Goal: Information Seeking & Learning: Learn about a topic

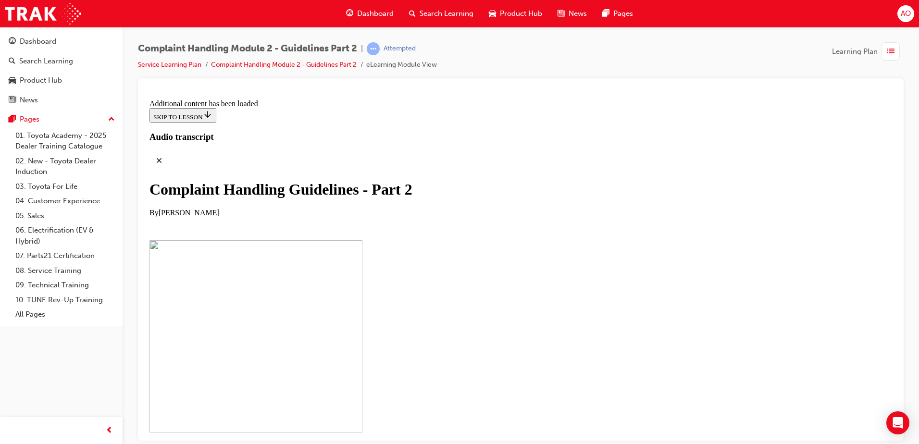
scroll to position [4956, 0]
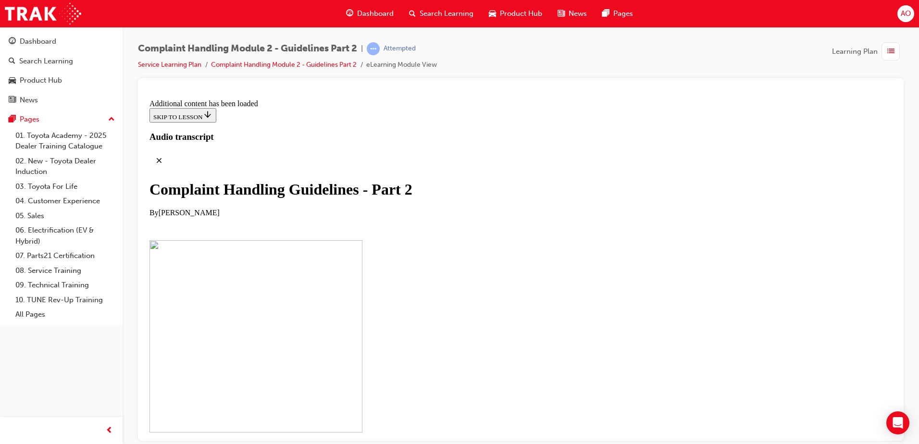
scroll to position [5604, 0]
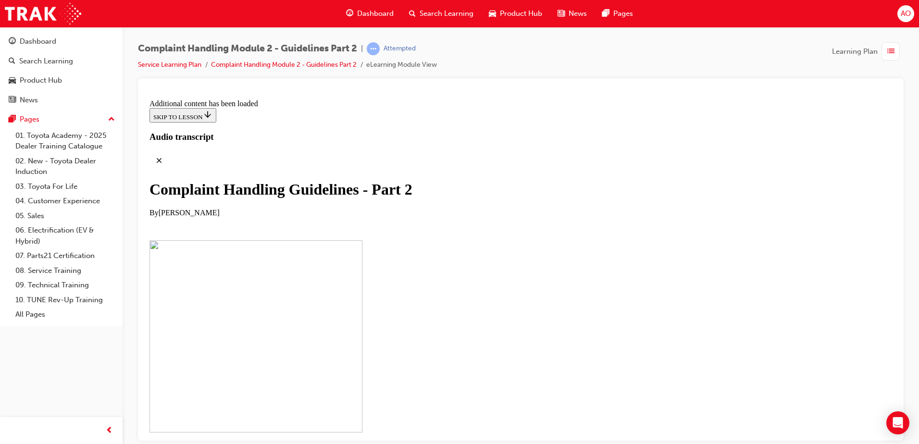
checkbox input "true"
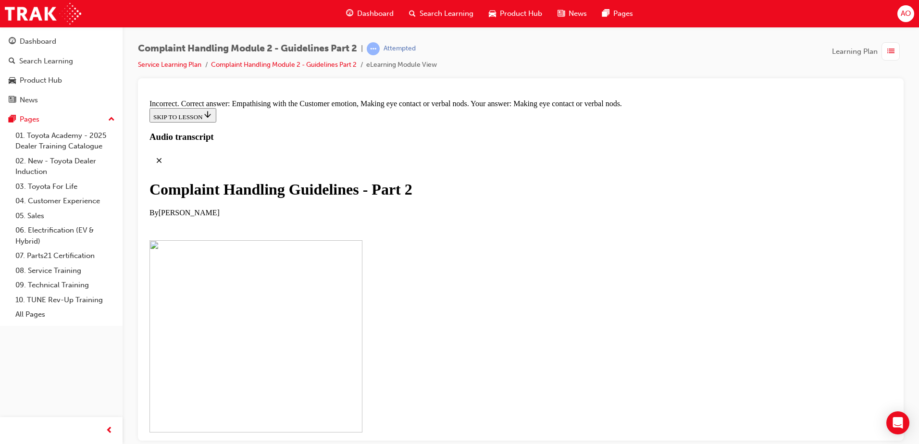
scroll to position [6413, 0]
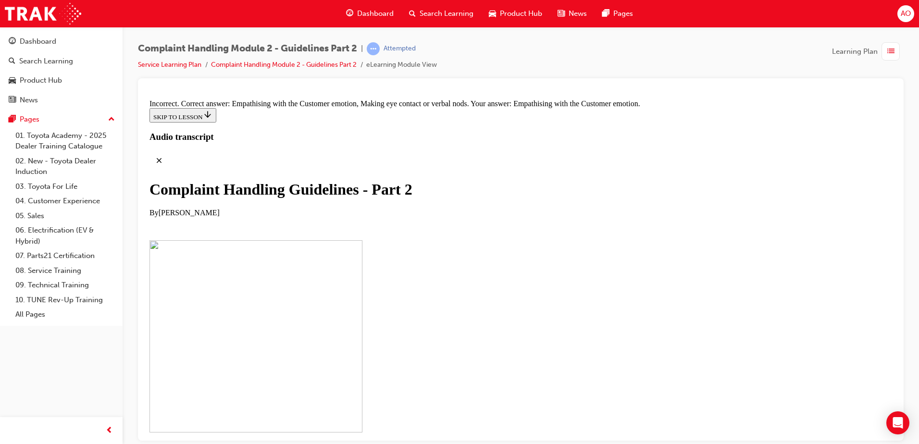
checkbox input "false"
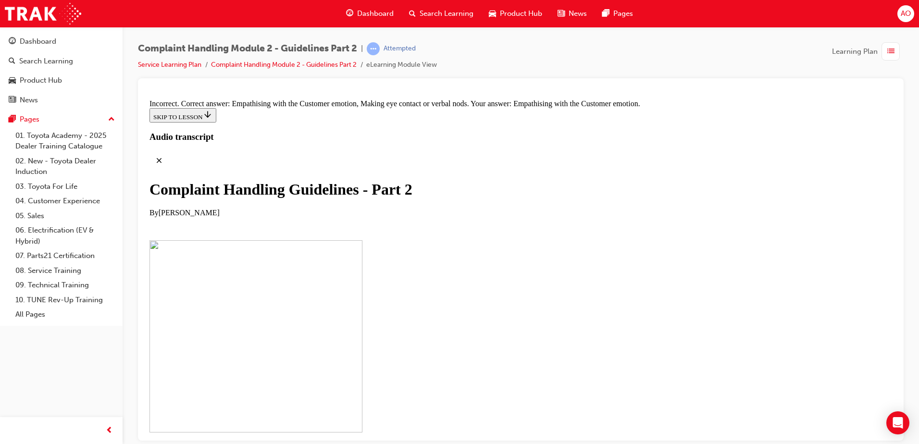
drag, startPoint x: 426, startPoint y: 410, endPoint x: 599, endPoint y: 181, distance: 287.0
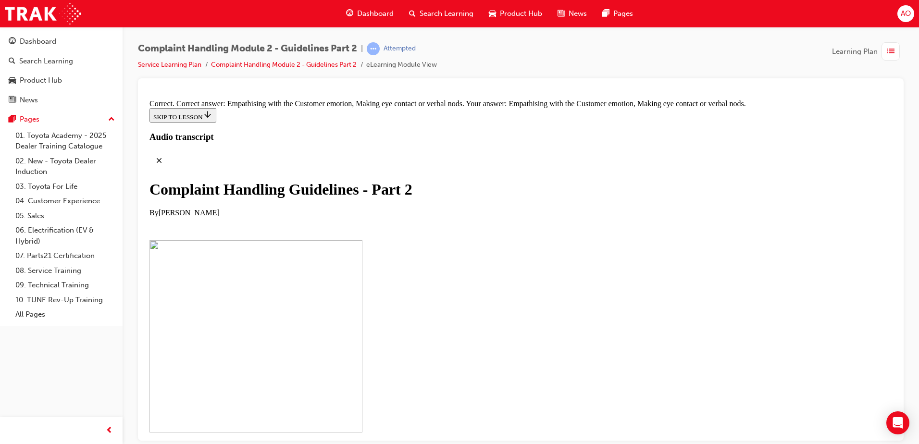
drag, startPoint x: 411, startPoint y: 229, endPoint x: 584, endPoint y: 179, distance: 180.2
drag, startPoint x: 425, startPoint y: 277, endPoint x: 599, endPoint y: 174, distance: 202.7
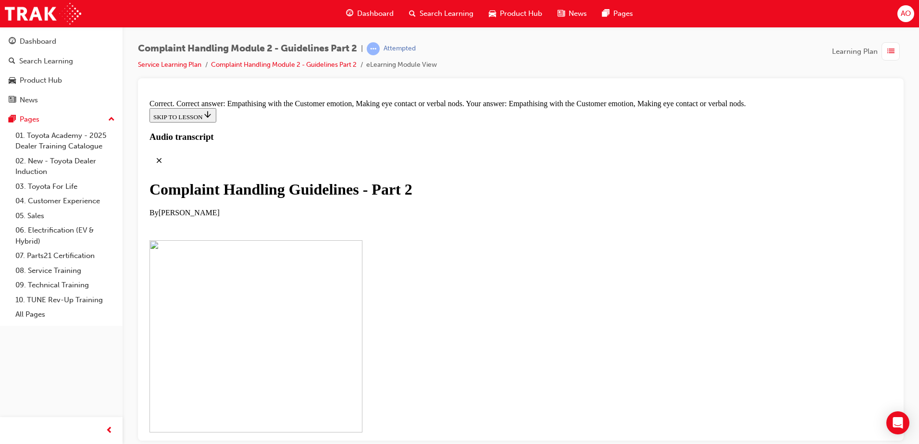
drag, startPoint x: 441, startPoint y: 322, endPoint x: 613, endPoint y: 223, distance: 197.6
drag, startPoint x: 444, startPoint y: 322, endPoint x: 614, endPoint y: 272, distance: 177.6
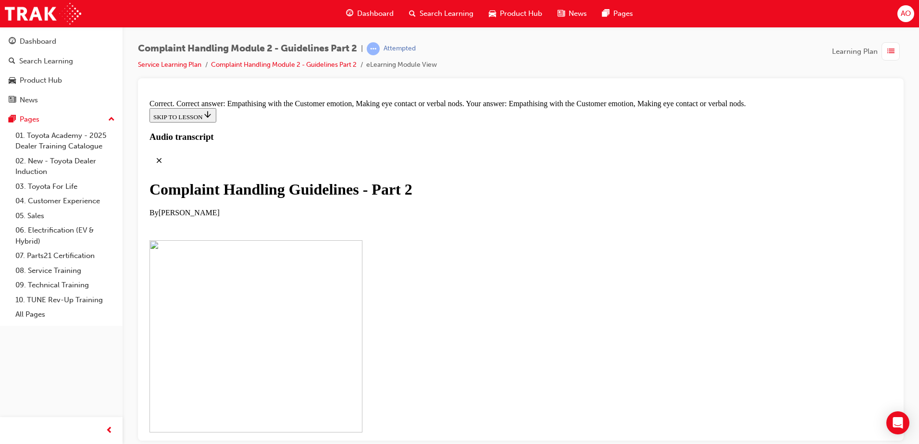
drag, startPoint x: 427, startPoint y: 362, endPoint x: 594, endPoint y: 365, distance: 167.4
drag, startPoint x: 459, startPoint y: 214, endPoint x: 626, endPoint y: 315, distance: 194.4
drag, startPoint x: 527, startPoint y: 220, endPoint x: 621, endPoint y: 227, distance: 94.6
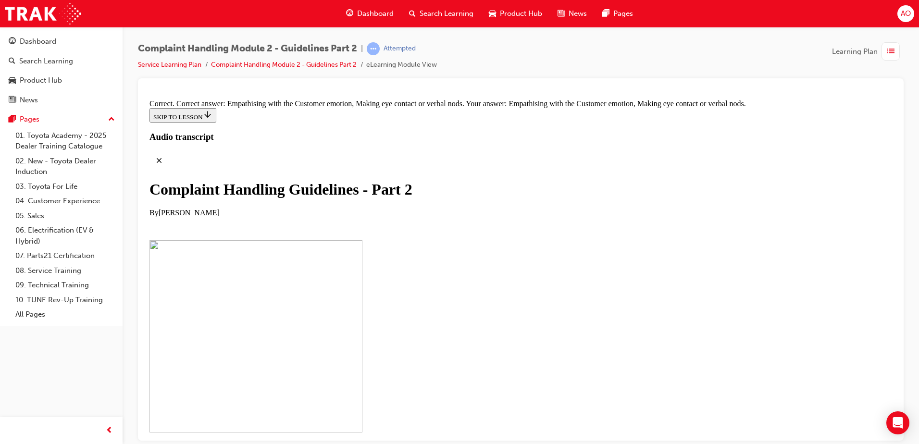
drag, startPoint x: 440, startPoint y: 266, endPoint x: 608, endPoint y: 266, distance: 167.8
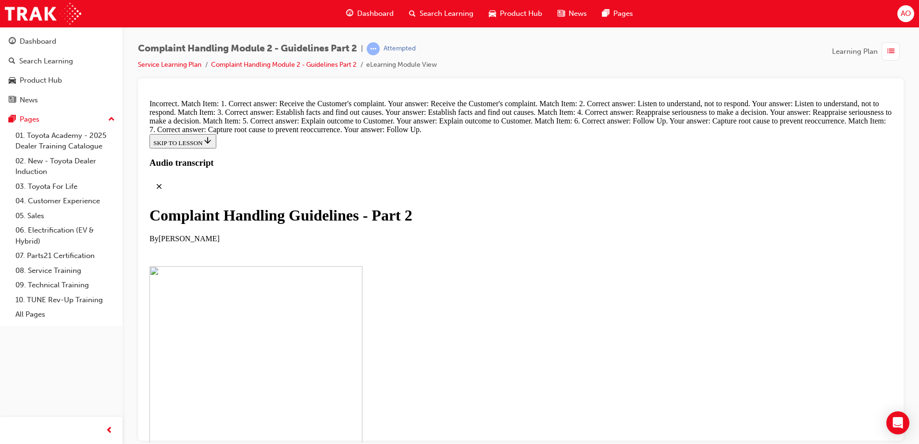
scroll to position [6903, 0]
drag, startPoint x: 431, startPoint y: 233, endPoint x: 593, endPoint y: 141, distance: 186.0
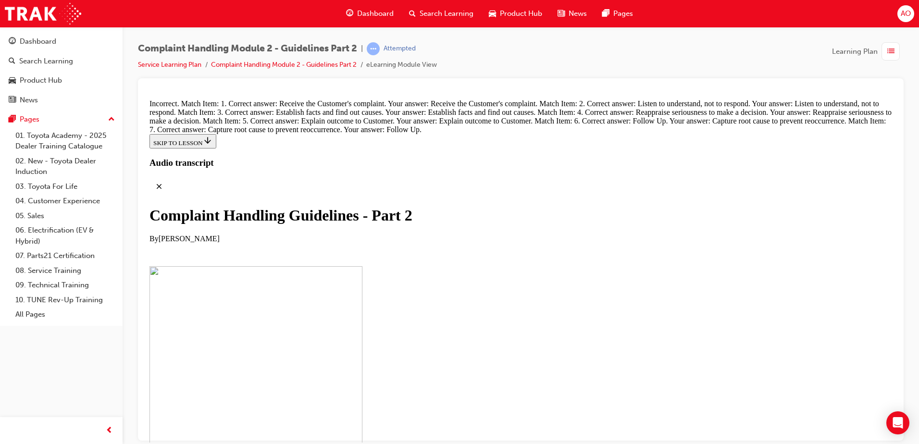
drag, startPoint x: 438, startPoint y: 326, endPoint x: 612, endPoint y: 178, distance: 227.9
drag, startPoint x: 433, startPoint y: 279, endPoint x: 602, endPoint y: 230, distance: 175.2
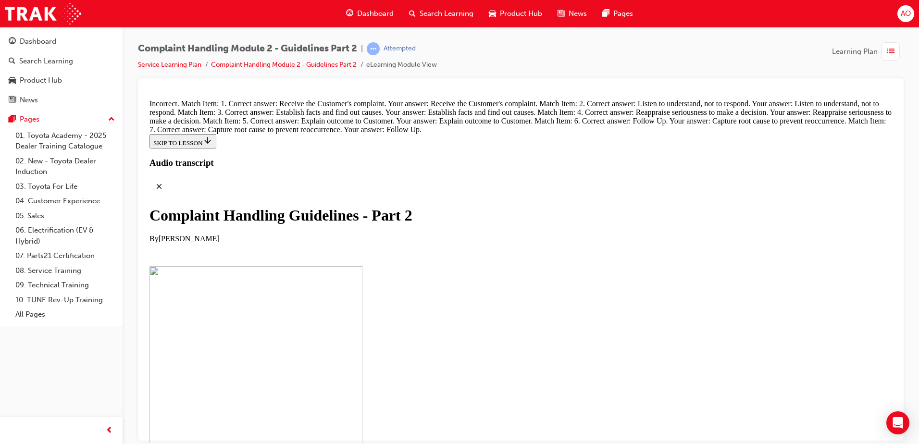
drag, startPoint x: 447, startPoint y: 227, endPoint x: 613, endPoint y: 379, distance: 224.7
drag, startPoint x: 432, startPoint y: 320, endPoint x: 534, endPoint y: 318, distance: 102.0
drag, startPoint x: 468, startPoint y: 227, endPoint x: 637, endPoint y: 227, distance: 169.3
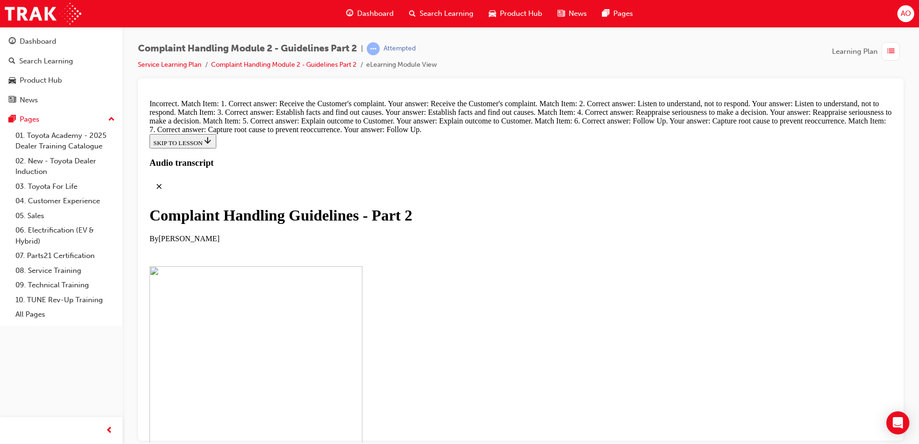
drag, startPoint x: 443, startPoint y: 271, endPoint x: 596, endPoint y: 271, distance: 153.4
drag, startPoint x: 378, startPoint y: 210, endPoint x: 378, endPoint y: 226, distance: 15.9
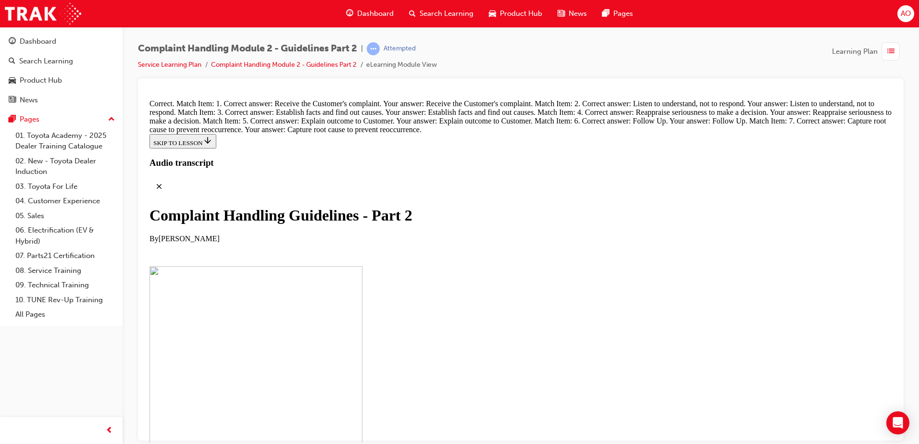
radio input "true"
drag, startPoint x: 379, startPoint y: 247, endPoint x: 376, endPoint y: 287, distance: 39.6
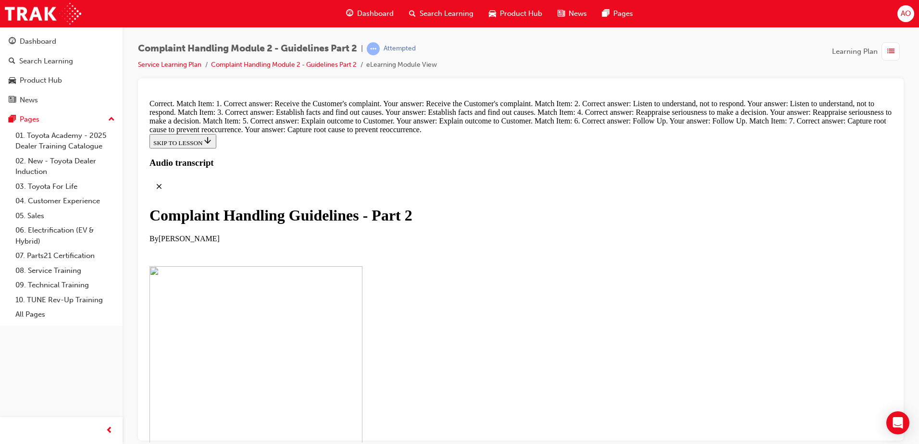
radio input "true"
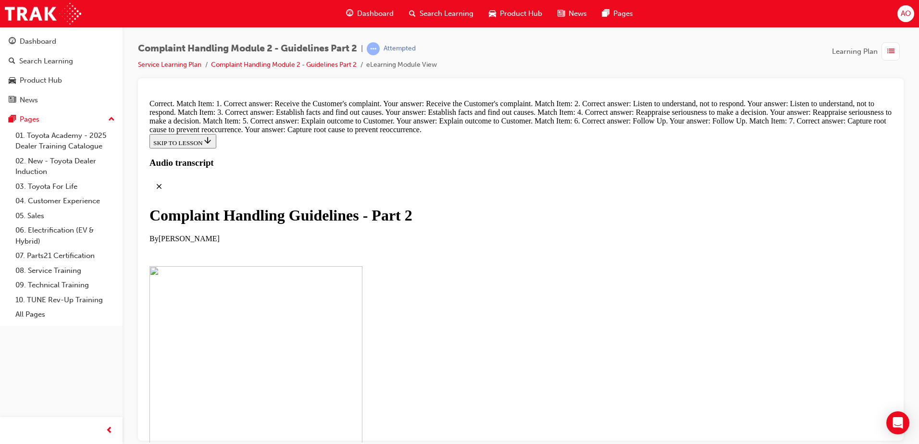
radio input "true"
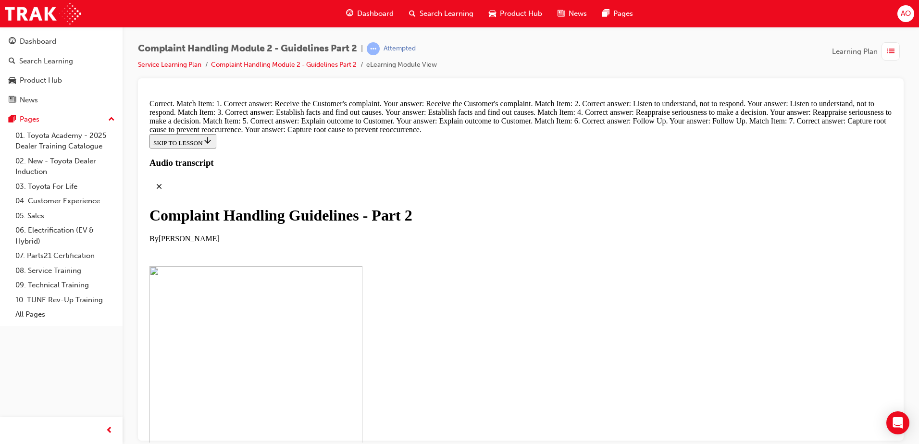
radio input "true"
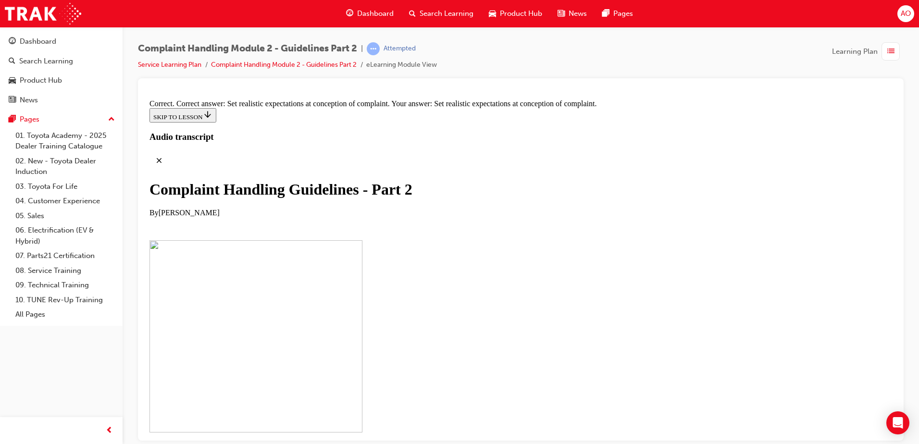
scroll to position [7393, 0]
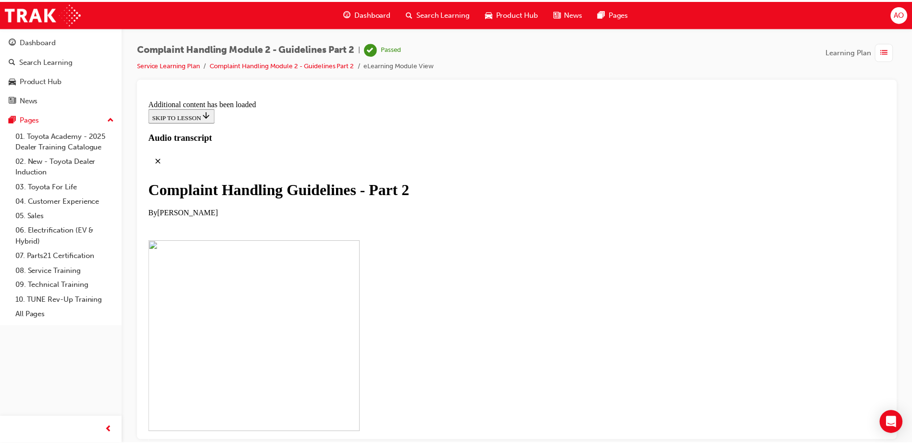
scroll to position [7692, 0]
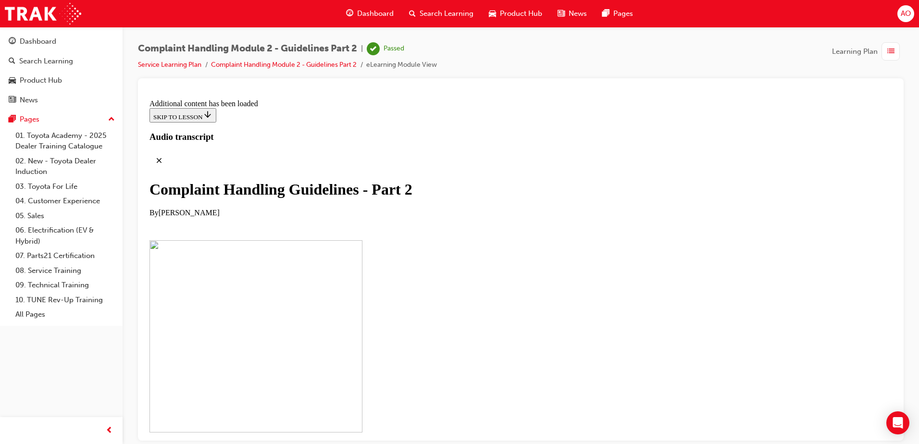
click at [890, 49] on span "list-icon" at bounding box center [891, 52] width 7 height 12
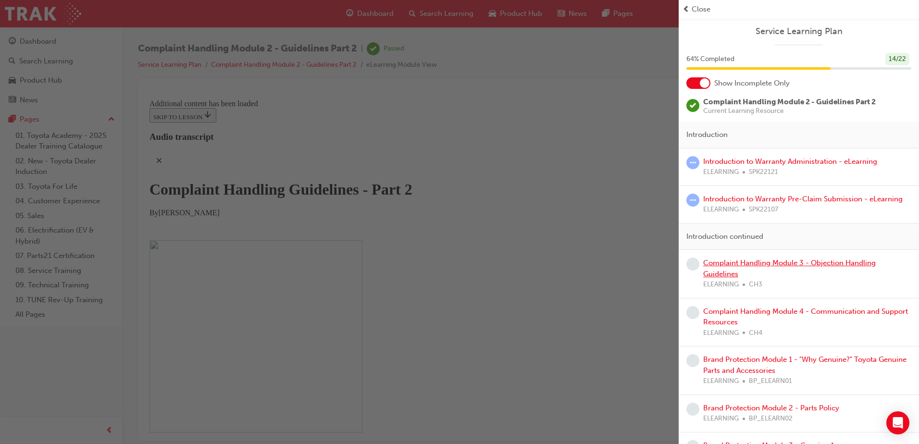
click at [781, 263] on link "Complaint Handling Module 3 - Objection Handling Guidelines" at bounding box center [790, 269] width 173 height 20
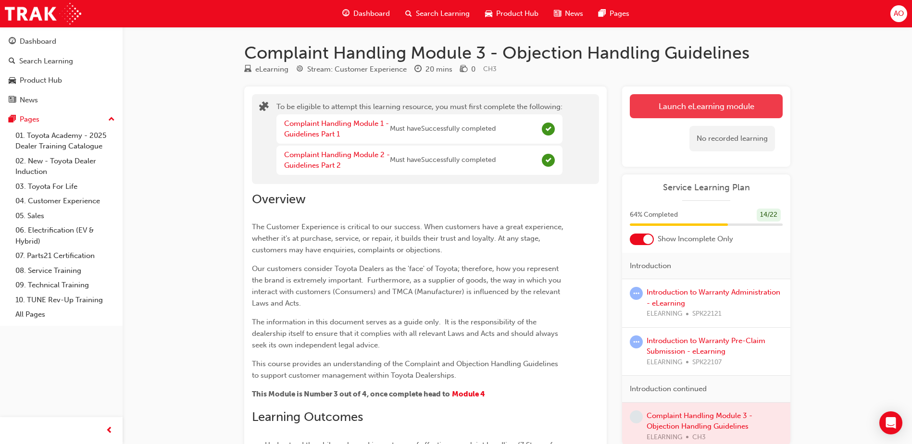
click at [702, 104] on button "Launch eLearning module" at bounding box center [706, 106] width 153 height 24
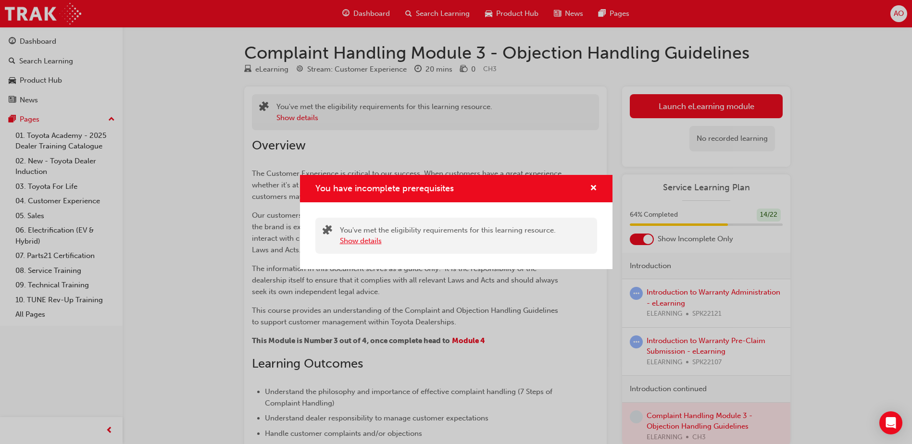
click at [360, 239] on button "Show details" at bounding box center [361, 241] width 42 height 11
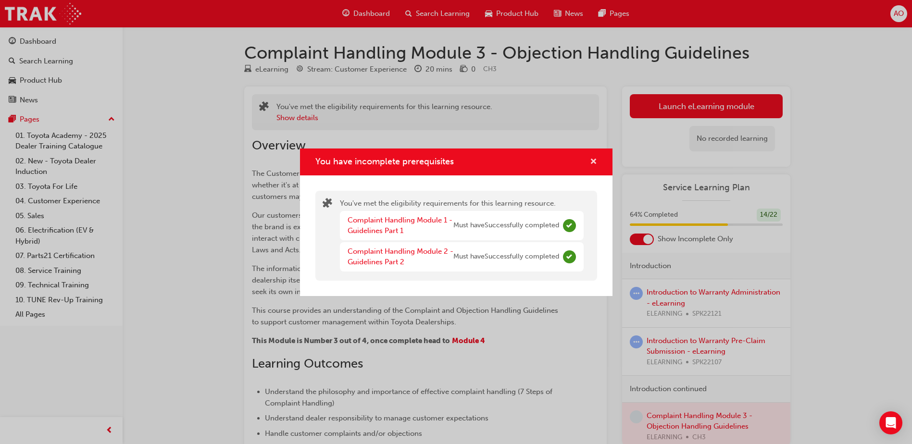
click at [594, 158] on span "cross-icon" at bounding box center [593, 162] width 7 height 9
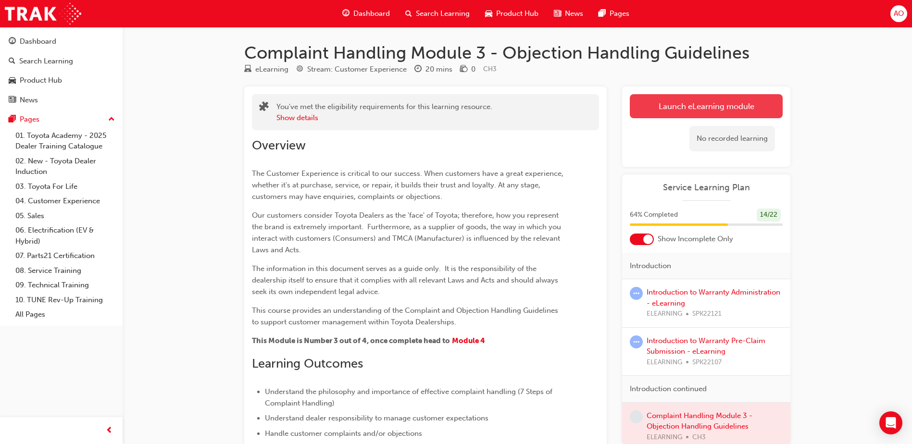
click at [696, 105] on button "Launch eLearning module" at bounding box center [706, 106] width 153 height 24
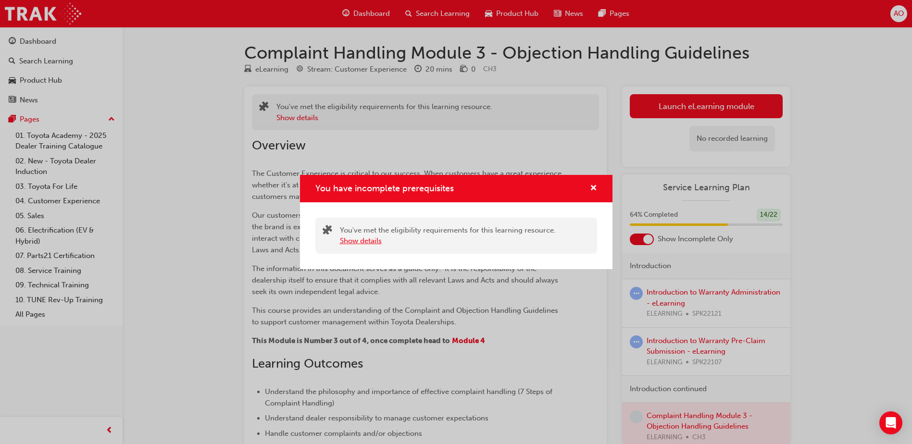
click at [343, 241] on button "Show details" at bounding box center [361, 241] width 42 height 11
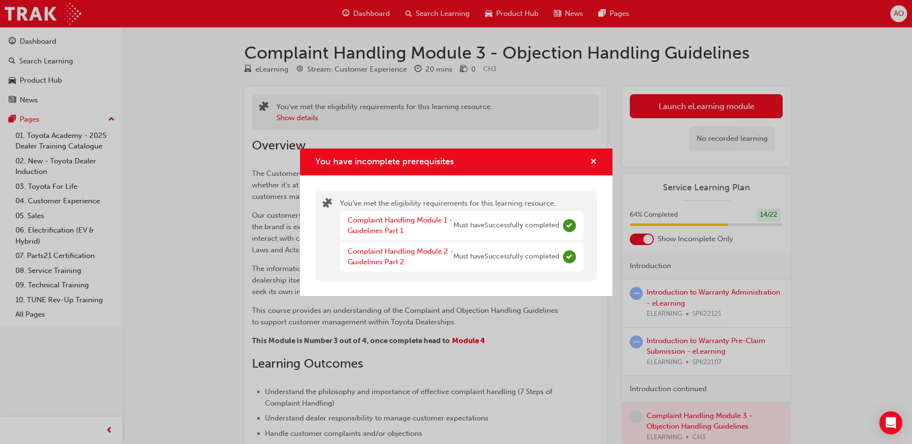
click at [594, 159] on span "cross-icon" at bounding box center [593, 162] width 7 height 9
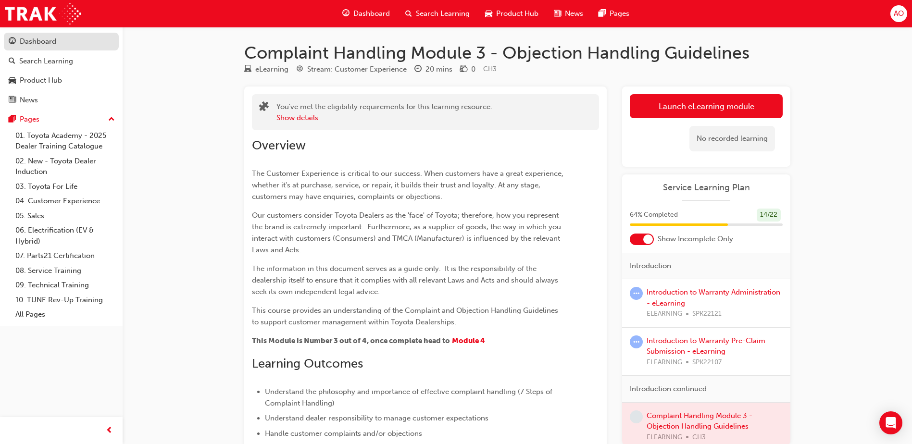
click at [34, 38] on div "Dashboard" at bounding box center [38, 41] width 37 height 11
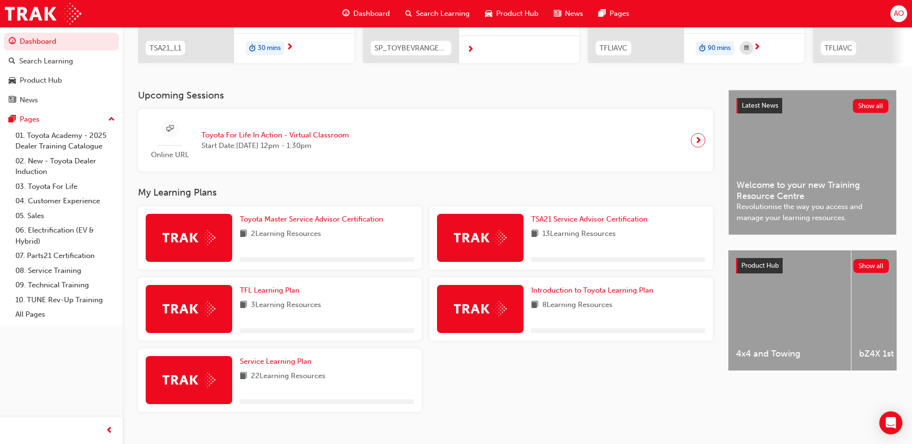
scroll to position [174, 0]
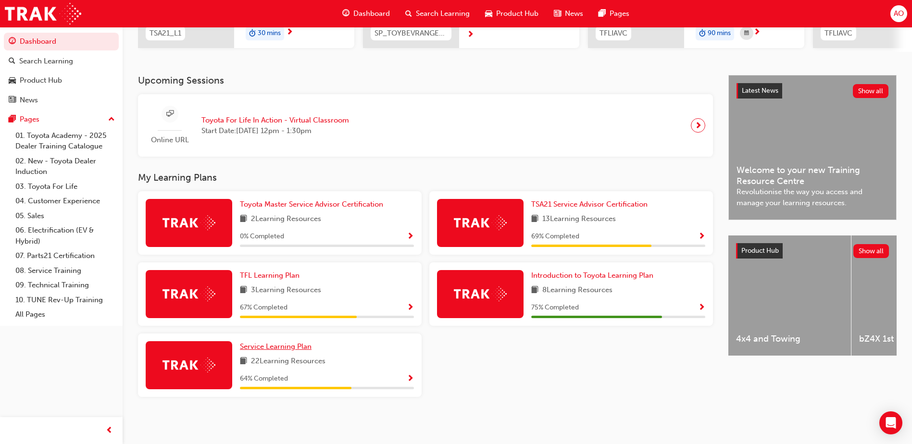
click at [261, 346] on span "Service Learning Plan" at bounding box center [276, 346] width 72 height 9
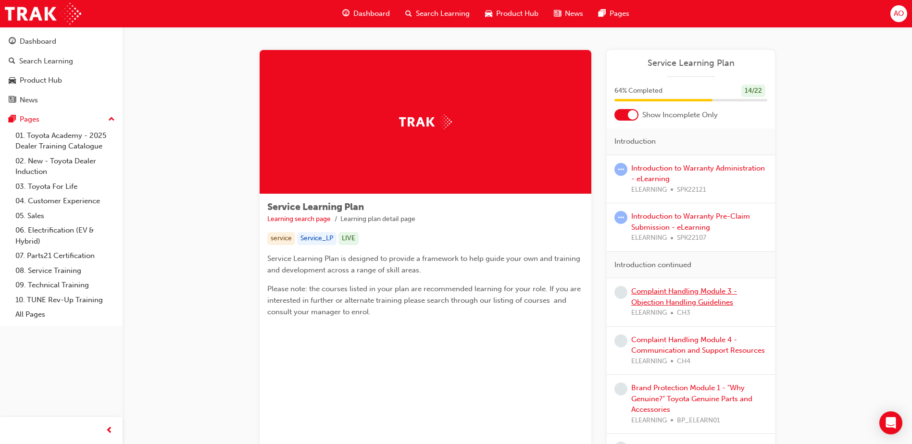
click at [668, 292] on link "Complaint Handling Module 3 - Objection Handling Guidelines" at bounding box center [684, 297] width 106 height 20
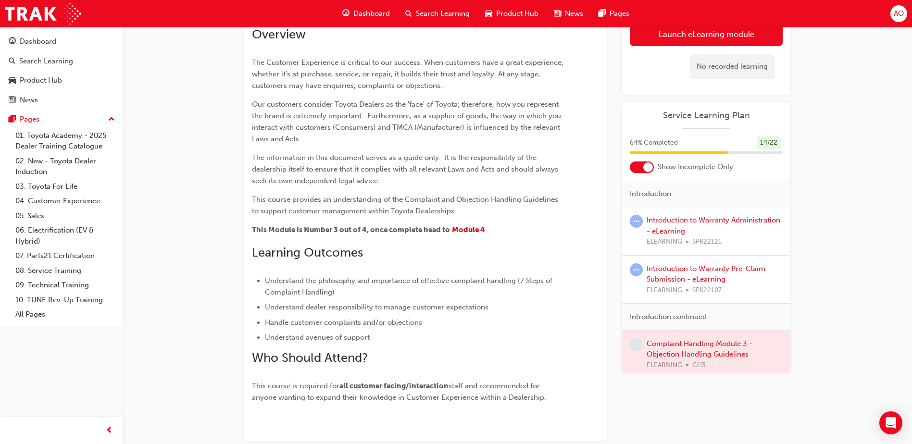
scroll to position [163, 0]
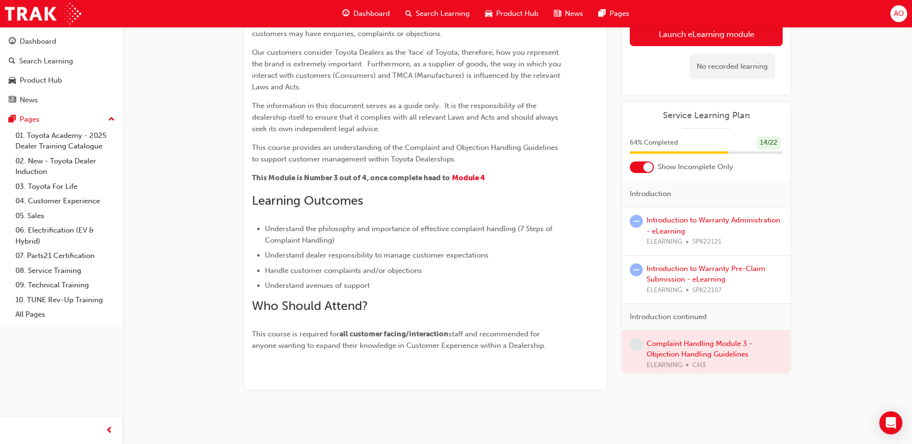
click at [664, 343] on div at bounding box center [706, 355] width 168 height 48
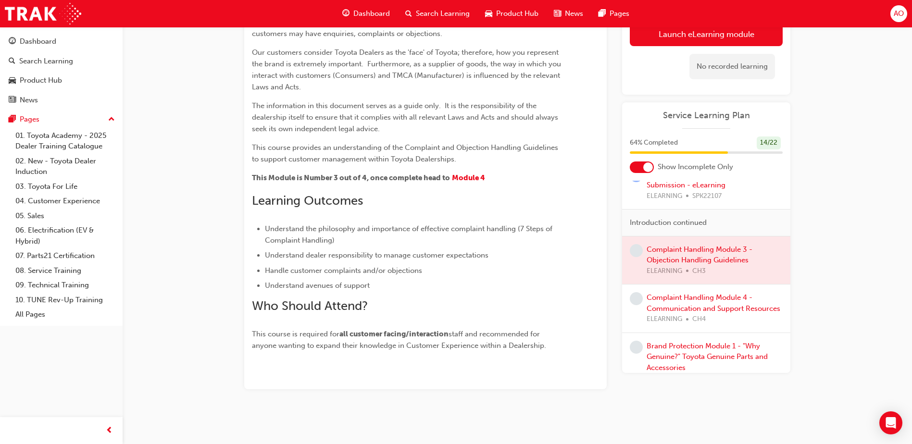
scroll to position [102, 0]
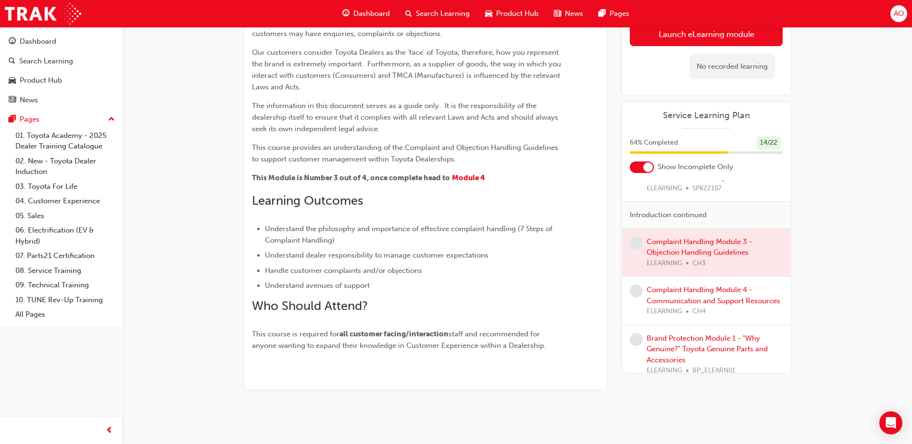
click at [662, 243] on div at bounding box center [706, 253] width 168 height 48
click at [656, 239] on div at bounding box center [706, 253] width 168 height 48
click at [656, 240] on div at bounding box center [706, 253] width 168 height 48
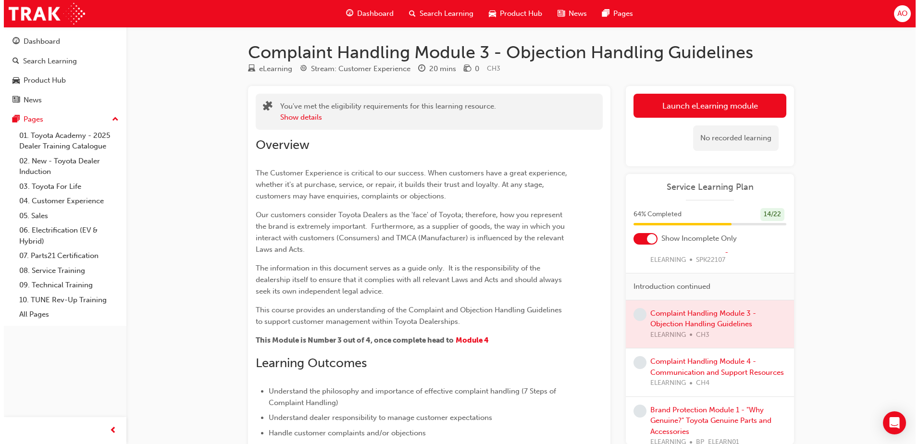
scroll to position [0, 0]
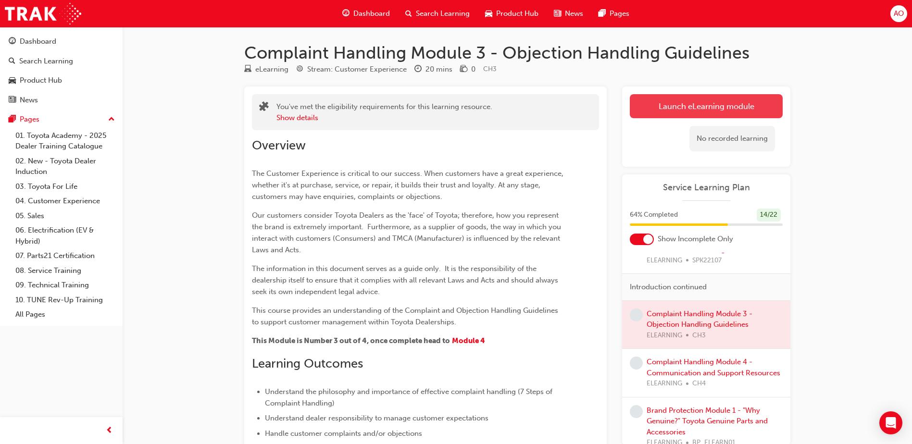
click at [714, 106] on link "Launch eLearning module" at bounding box center [706, 106] width 153 height 24
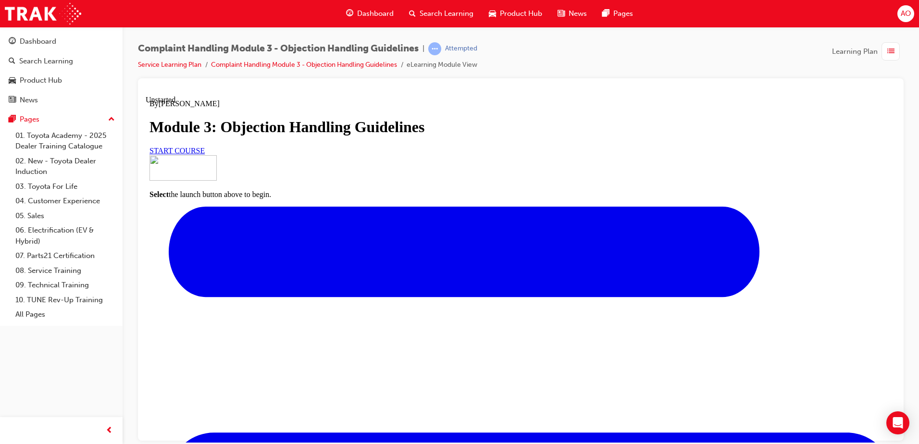
click at [205, 154] on span "START COURSE" at bounding box center [177, 150] width 55 height 8
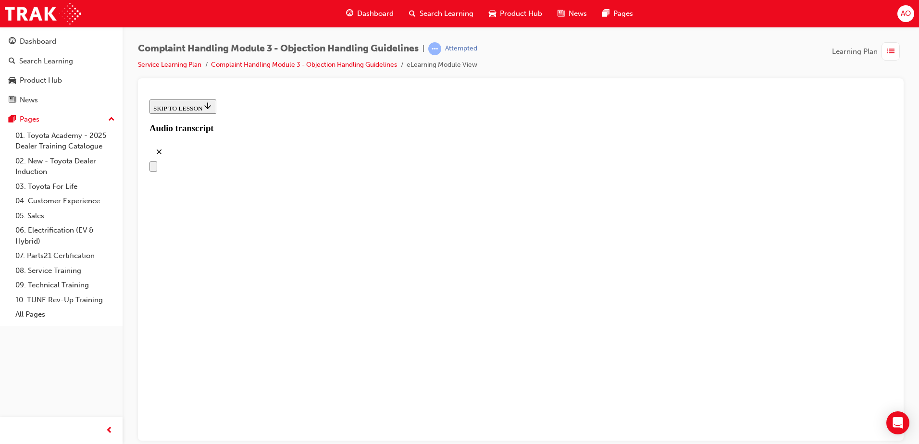
scroll to position [96, 0]
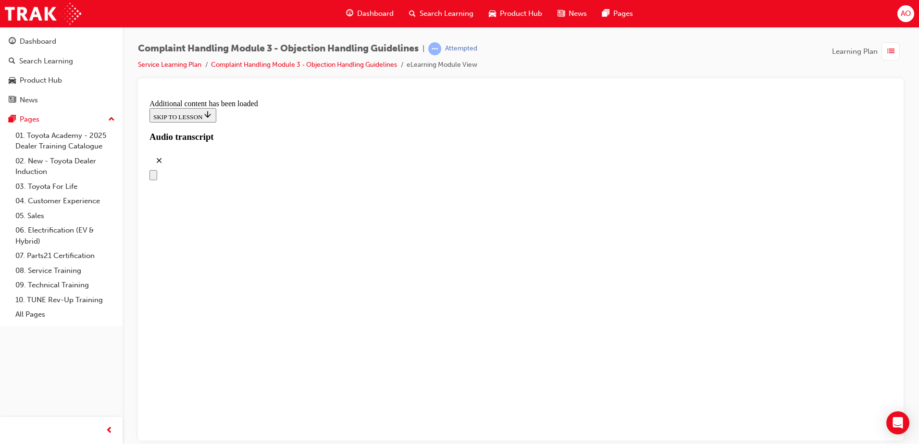
scroll to position [2430, 0]
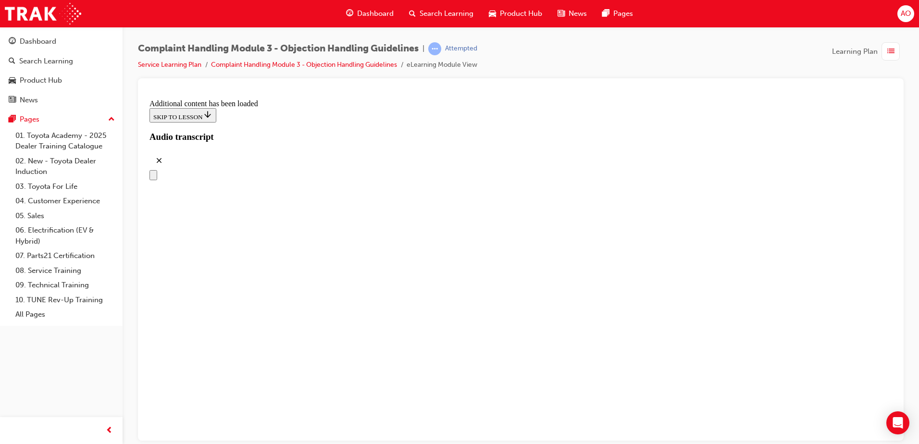
drag, startPoint x: 431, startPoint y: 206, endPoint x: 599, endPoint y: 158, distance: 174.7
drag, startPoint x: 423, startPoint y: 256, endPoint x: 589, endPoint y: 208, distance: 173.2
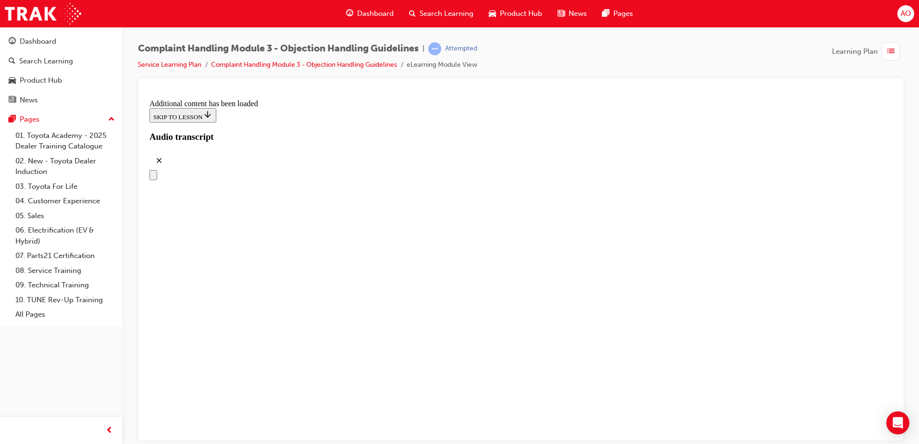
drag, startPoint x: 427, startPoint y: 306, endPoint x: 597, endPoint y: 254, distance: 177.5
drag, startPoint x: 435, startPoint y: 352, endPoint x: 603, endPoint y: 303, distance: 175.1
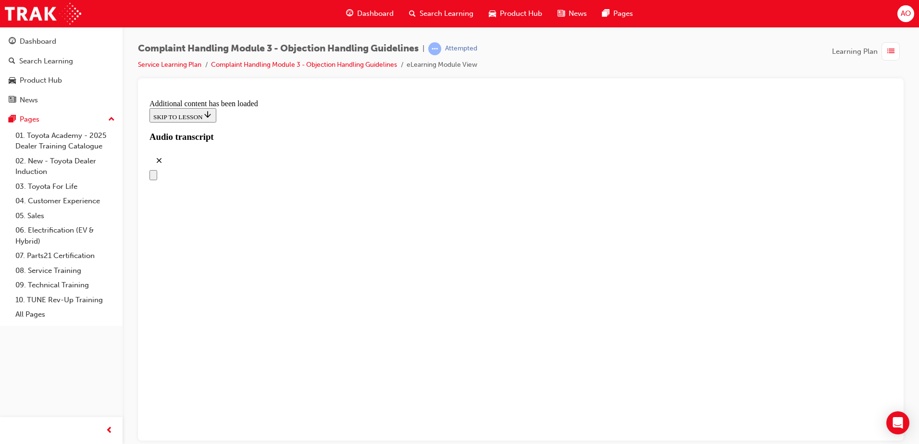
drag, startPoint x: 418, startPoint y: 350, endPoint x: 595, endPoint y: 348, distance: 177.0
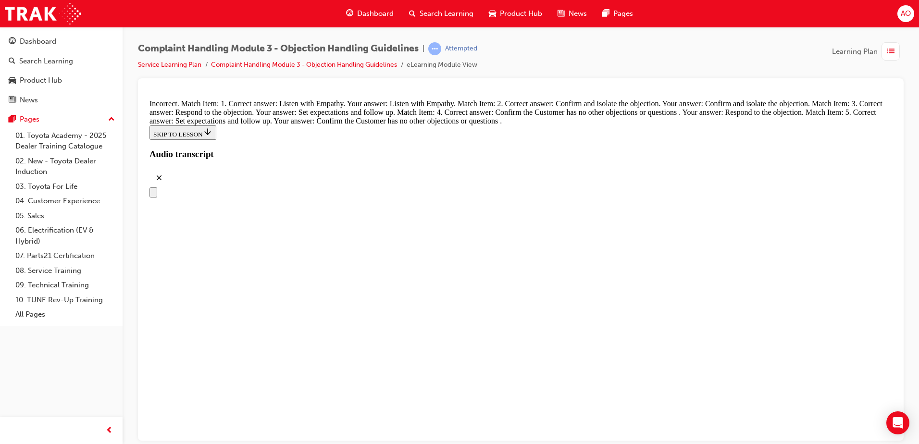
scroll to position [3895, 0]
drag, startPoint x: 444, startPoint y: 278, endPoint x: 614, endPoint y: 180, distance: 196.5
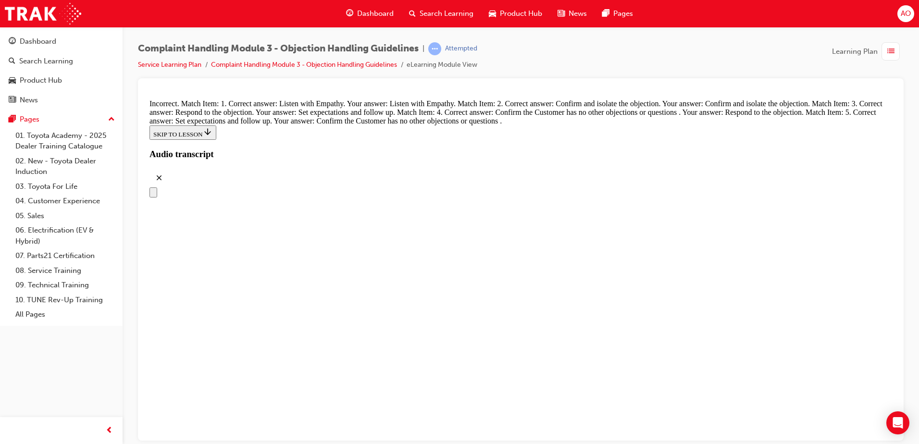
drag, startPoint x: 448, startPoint y: 227, endPoint x: 614, endPoint y: 227, distance: 165.9
drag, startPoint x: 412, startPoint y: 379, endPoint x: 584, endPoint y: 280, distance: 198.4
drag, startPoint x: 504, startPoint y: 361, endPoint x: 610, endPoint y: 329, distance: 111.2
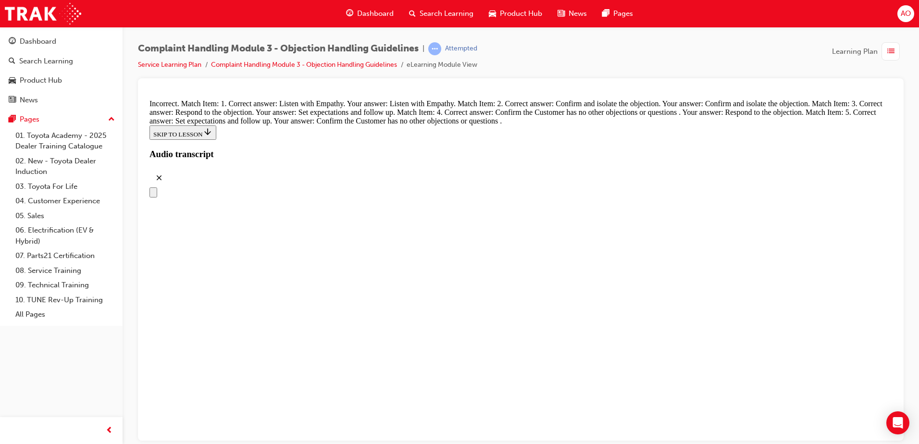
drag, startPoint x: 513, startPoint y: 381, endPoint x: 602, endPoint y: 383, distance: 88.5
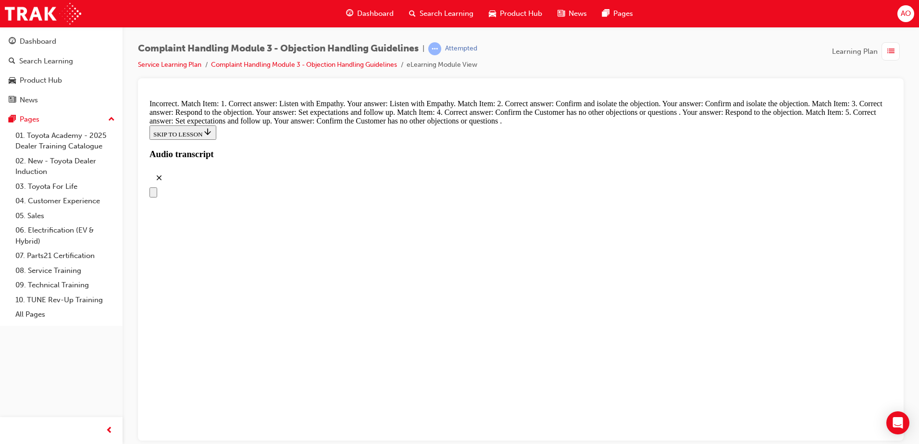
drag, startPoint x: 431, startPoint y: 232, endPoint x: 599, endPoint y: 136, distance: 194.1
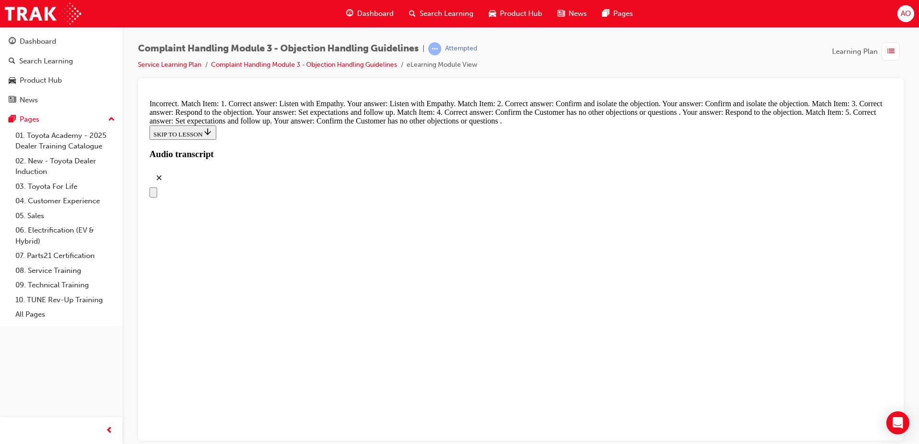
drag, startPoint x: 441, startPoint y: 274, endPoint x: 605, endPoint y: 179, distance: 189.6
drag, startPoint x: 468, startPoint y: 285, endPoint x: 629, endPoint y: 236, distance: 168.3
drag, startPoint x: 434, startPoint y: 336, endPoint x: 607, endPoint y: 286, distance: 180.8
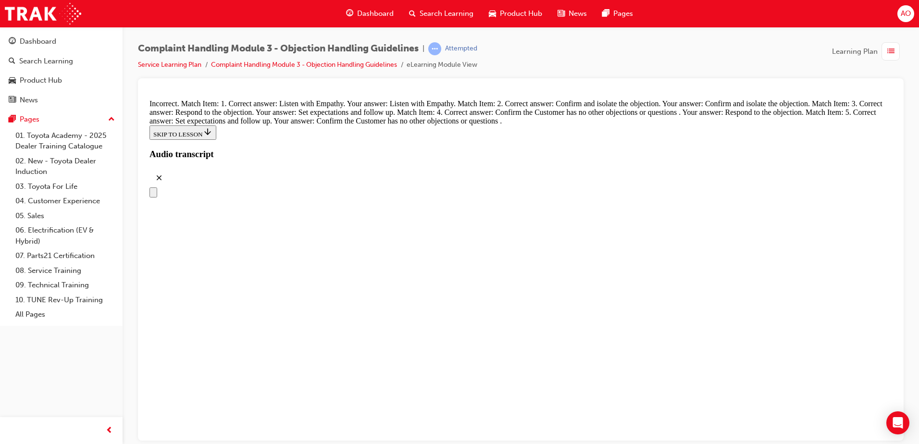
drag, startPoint x: 578, startPoint y: 317, endPoint x: 605, endPoint y: 319, distance: 28.0
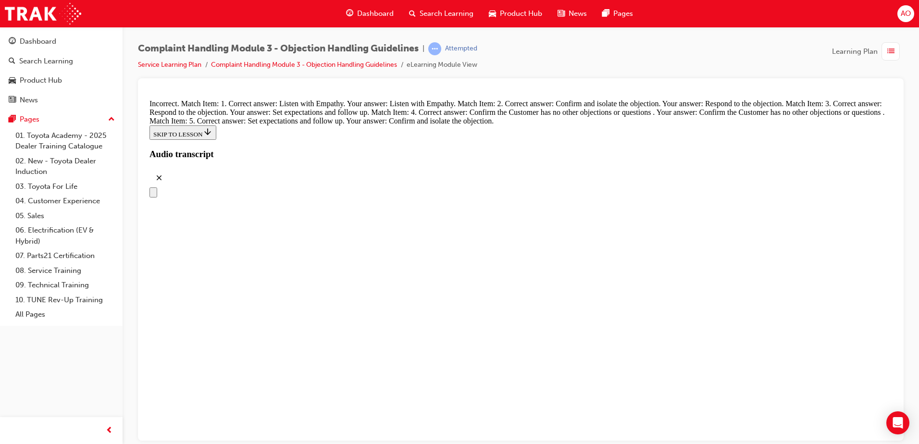
scroll to position [3903, 0]
drag, startPoint x: 439, startPoint y: 375, endPoint x: 610, endPoint y: 178, distance: 260.8
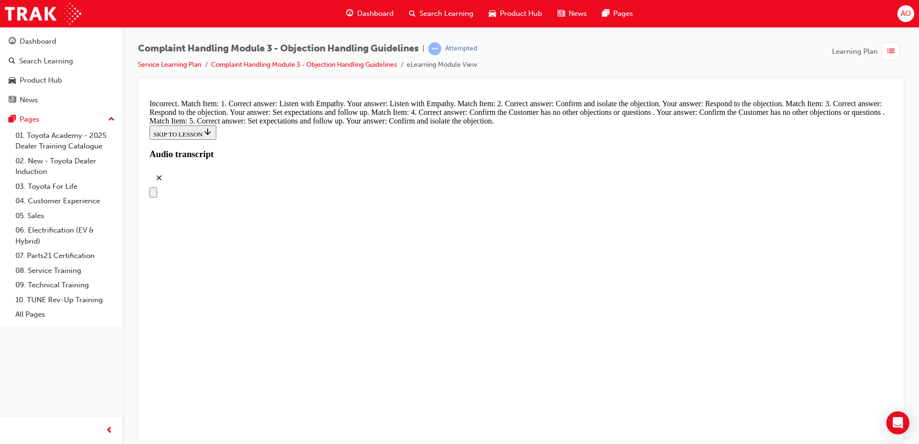
drag, startPoint x: 426, startPoint y: 327, endPoint x: 597, endPoint y: 229, distance: 197.6
drag, startPoint x: 445, startPoint y: 332, endPoint x: 615, endPoint y: 281, distance: 176.6
drag, startPoint x: 440, startPoint y: 333, endPoint x: 505, endPoint y: 328, distance: 65.6
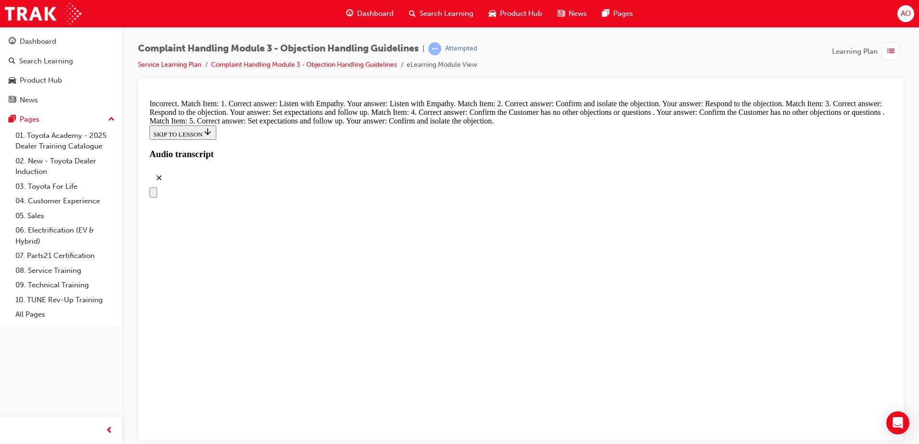
drag, startPoint x: 496, startPoint y: 374, endPoint x: 623, endPoint y: 372, distance: 127.0
drag, startPoint x: 516, startPoint y: 433, endPoint x: 604, endPoint y: 434, distance: 87.0
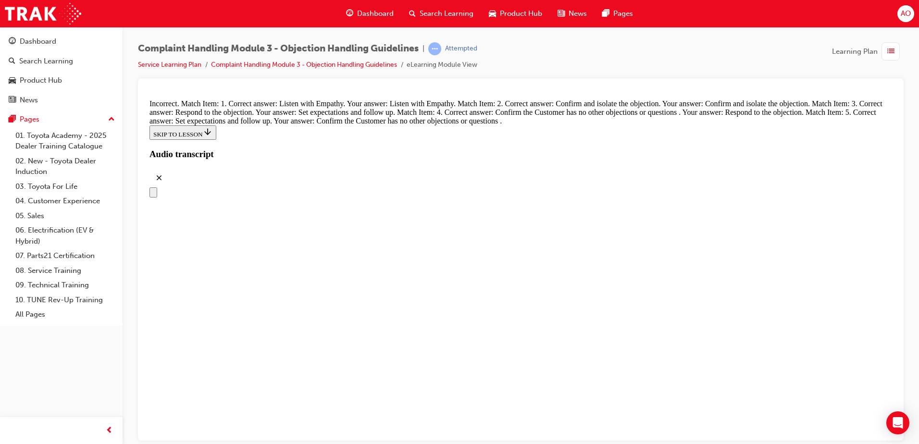
scroll to position [3888, 0]
drag, startPoint x: 537, startPoint y: 322, endPoint x: 611, endPoint y: 224, distance: 122.8
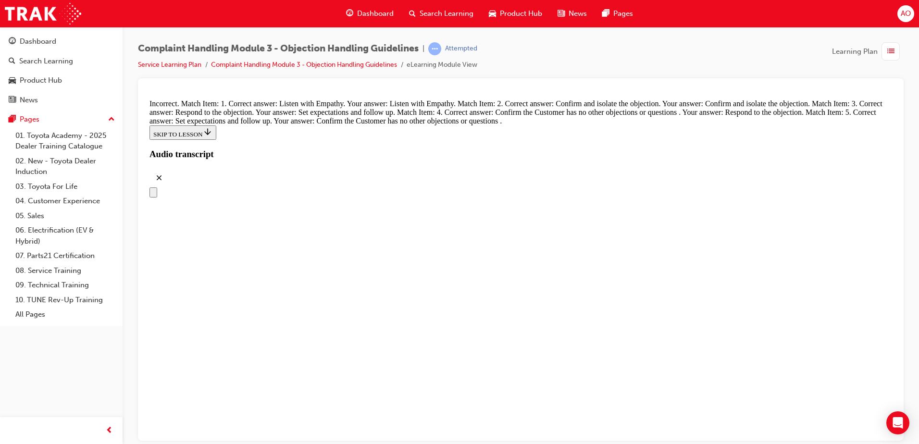
scroll to position [3711, 0]
drag, startPoint x: 433, startPoint y: 328, endPoint x: 604, endPoint y: 230, distance: 196.9
drag, startPoint x: 433, startPoint y: 273, endPoint x: 604, endPoint y: 221, distance: 179.0
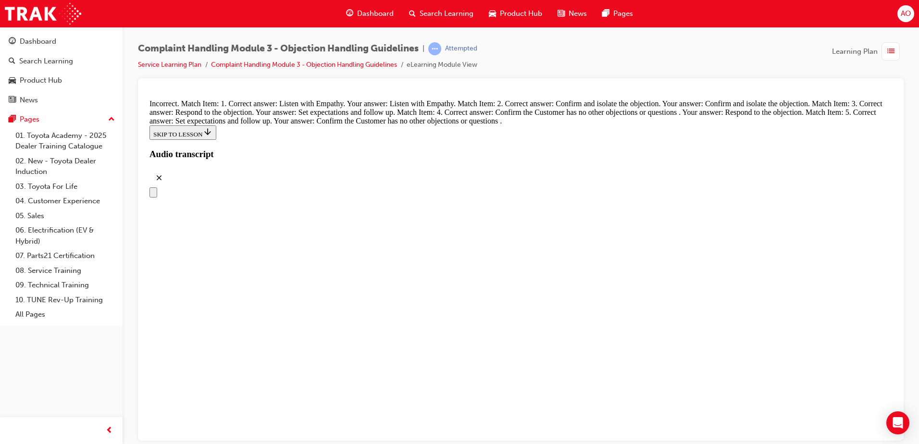
drag, startPoint x: 447, startPoint y: 277, endPoint x: 618, endPoint y: 276, distance: 171.2
drag, startPoint x: 412, startPoint y: 371, endPoint x: 601, endPoint y: 314, distance: 197.0
drag, startPoint x: 538, startPoint y: 373, endPoint x: 628, endPoint y: 369, distance: 89.5
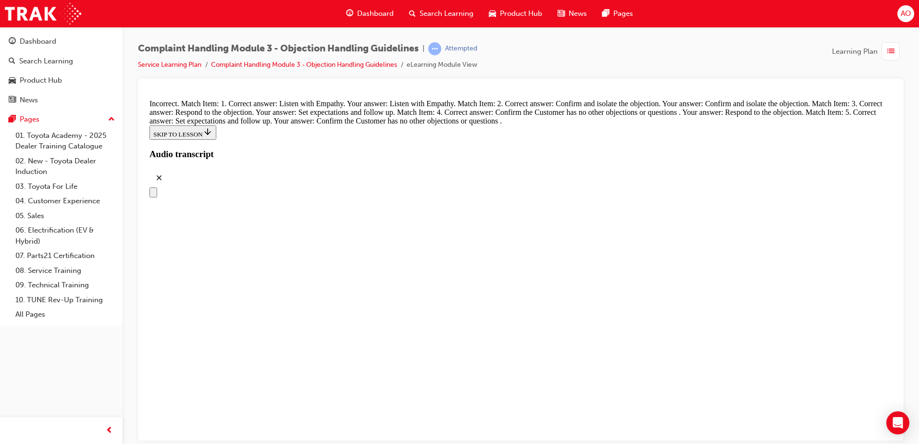
drag, startPoint x: 509, startPoint y: 433, endPoint x: 533, endPoint y: 434, distance: 24.1
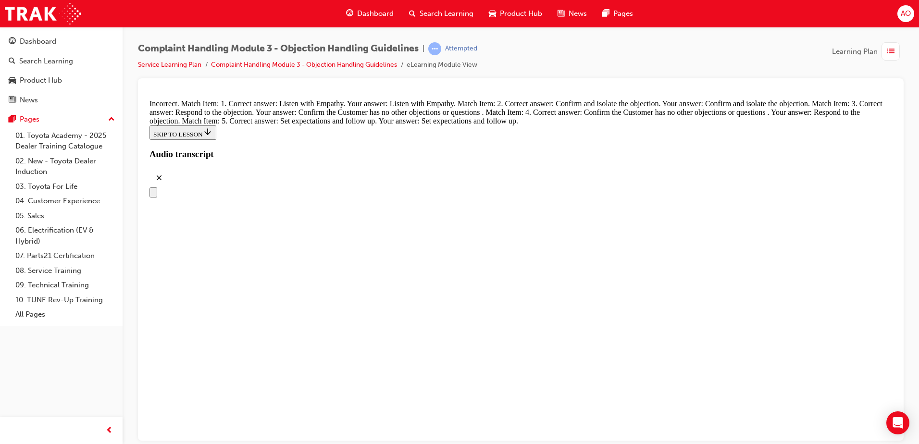
scroll to position [3711, 0]
drag, startPoint x: 460, startPoint y: 280, endPoint x: 631, endPoint y: 182, distance: 197.1
drag, startPoint x: 469, startPoint y: 237, endPoint x: 638, endPoint y: 238, distance: 168.8
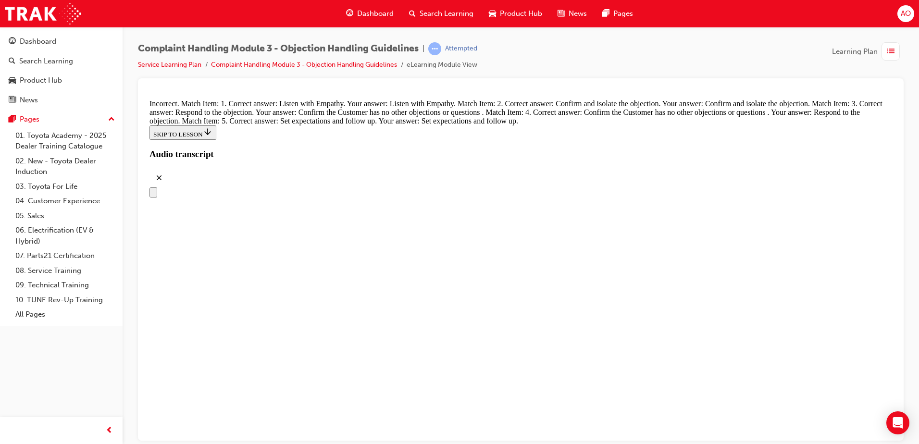
drag, startPoint x: 413, startPoint y: 325, endPoint x: 579, endPoint y: 275, distance: 173.7
drag, startPoint x: 462, startPoint y: 369, endPoint x: 611, endPoint y: 325, distance: 155.5
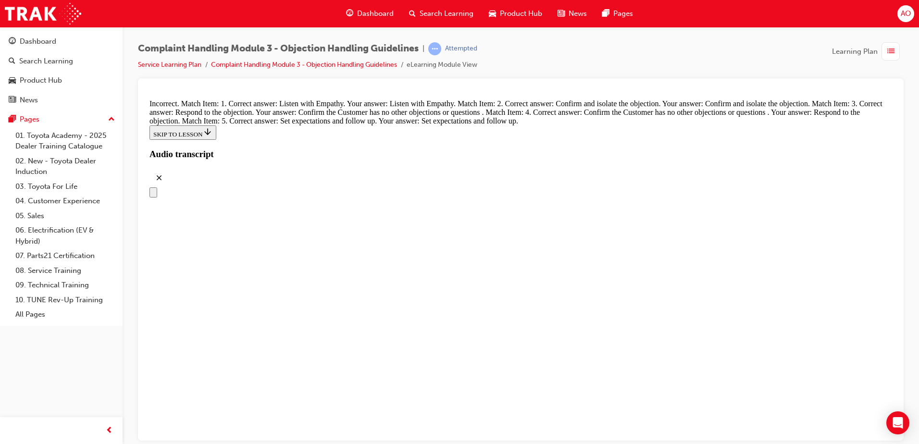
drag, startPoint x: 452, startPoint y: 371, endPoint x: 619, endPoint y: 371, distance: 166.9
drag, startPoint x: 521, startPoint y: 292, endPoint x: 562, endPoint y: 298, distance: 41.2
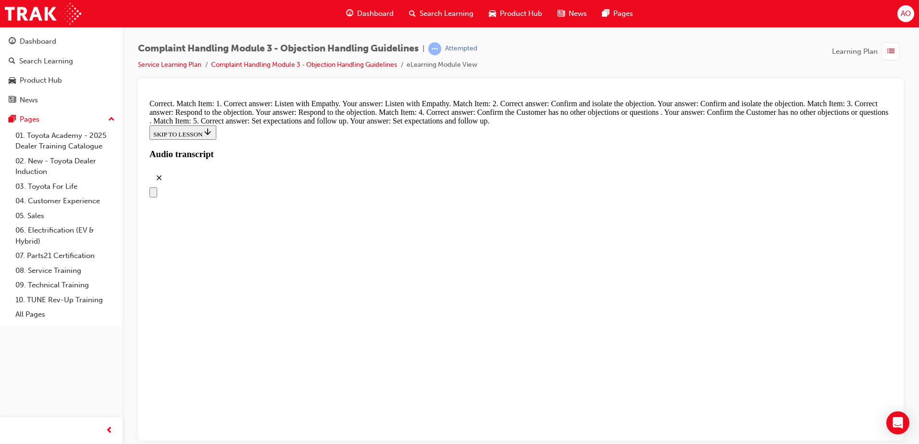
scroll to position [4143, 0]
drag, startPoint x: 377, startPoint y: 321, endPoint x: 451, endPoint y: 352, distance: 79.6
radio input "true"
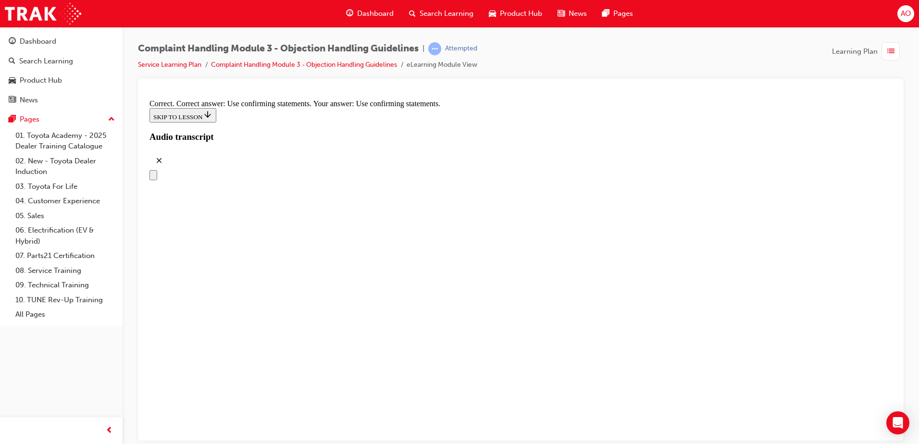
scroll to position [4528, 0]
drag, startPoint x: 381, startPoint y: 252, endPoint x: 489, endPoint y: 313, distance: 123.2
radio input "true"
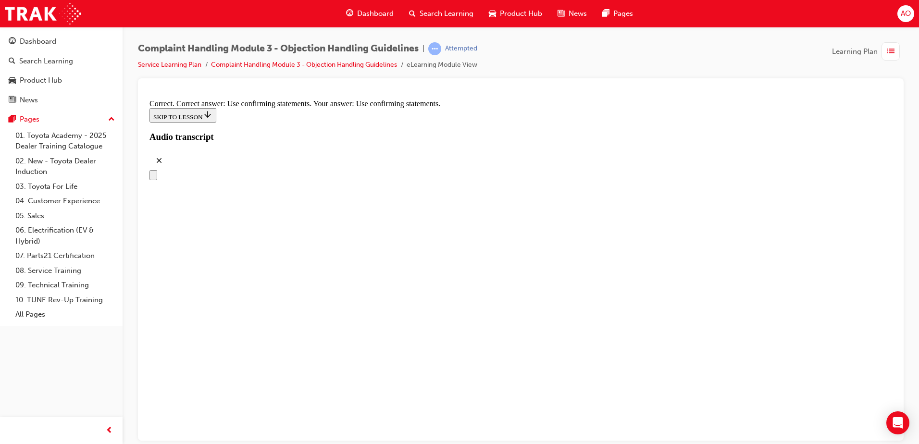
checkbox input "true"
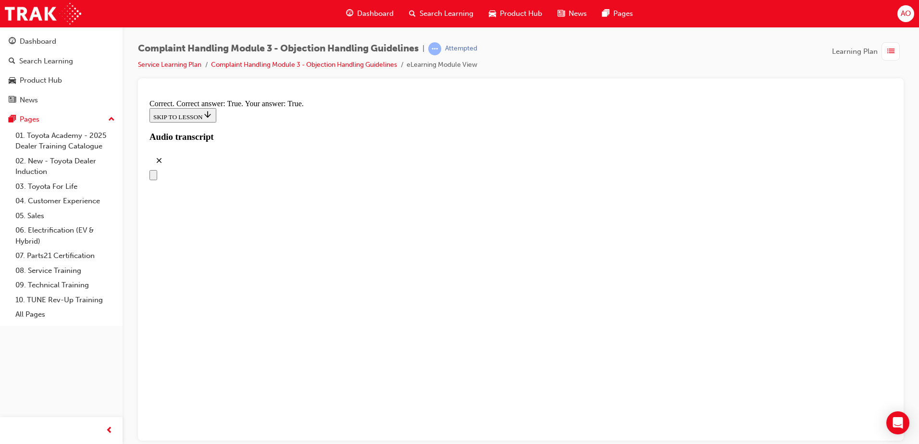
checkbox input "true"
drag, startPoint x: 380, startPoint y: 197, endPoint x: 485, endPoint y: 290, distance: 140.0
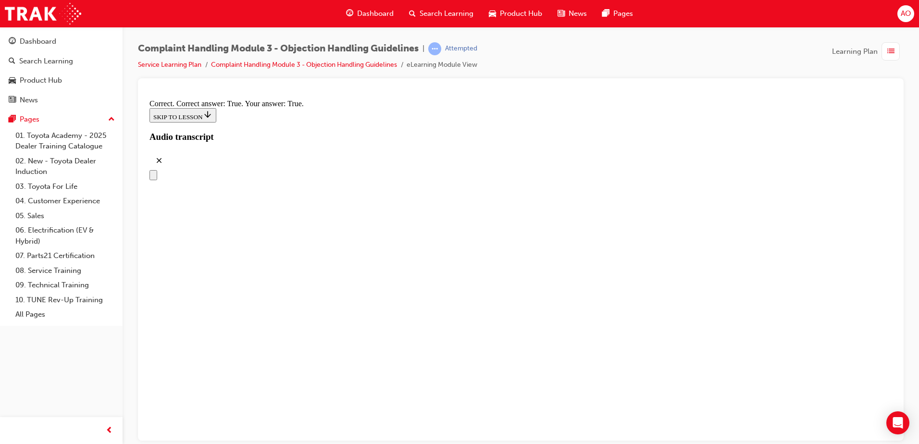
checkbox input "true"
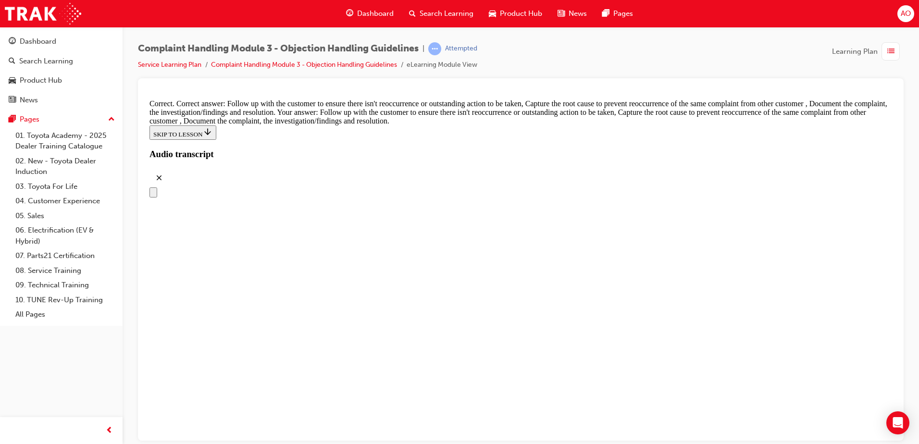
scroll to position [5043, 0]
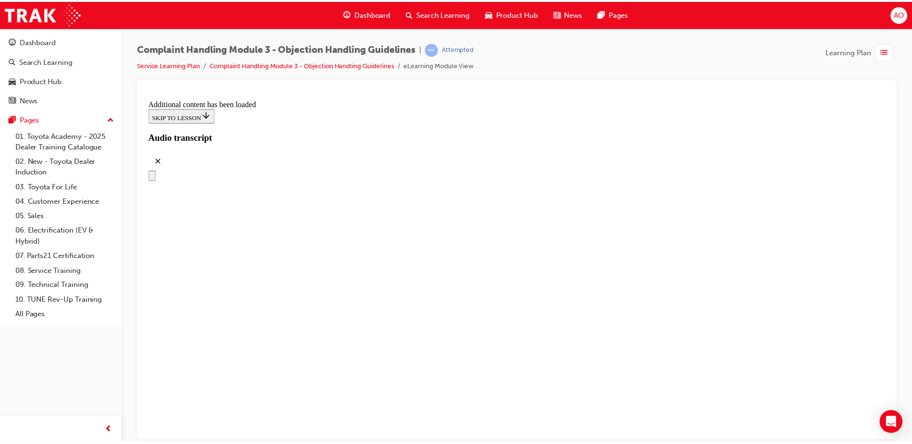
scroll to position [5385, 0]
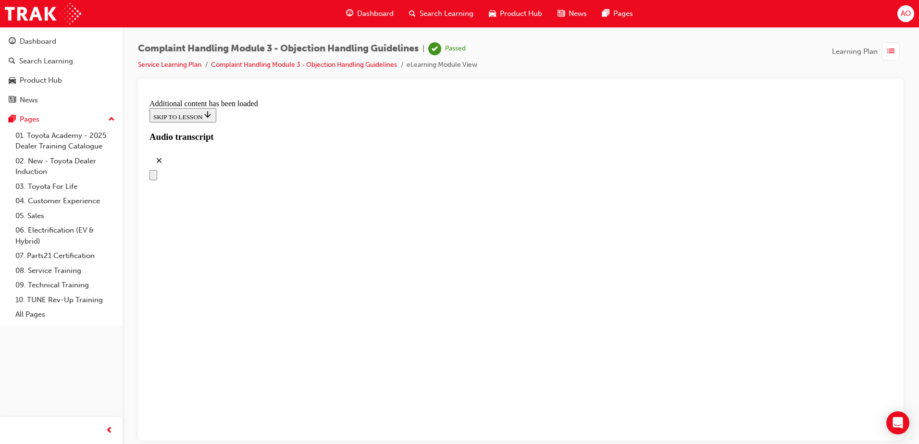
click at [890, 51] on span "list-icon" at bounding box center [891, 52] width 7 height 12
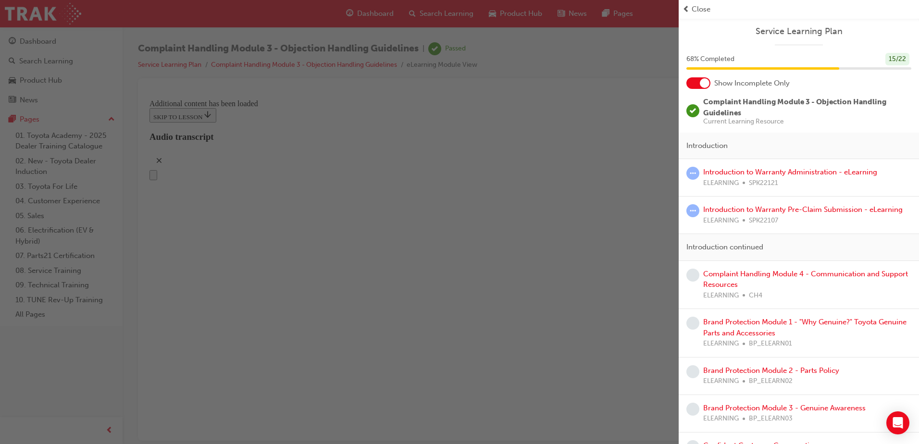
click at [622, 332] on div "button" at bounding box center [339, 222] width 679 height 444
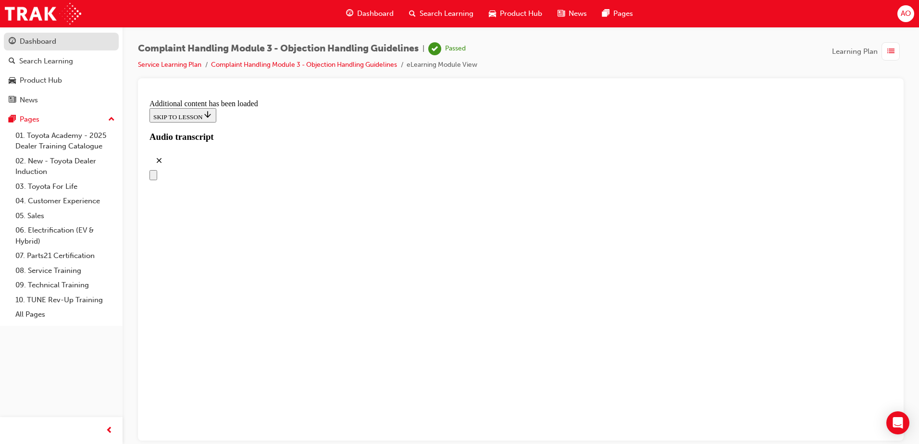
drag, startPoint x: 33, startPoint y: 40, endPoint x: 79, endPoint y: 58, distance: 49.5
click at [33, 40] on div "Dashboard" at bounding box center [38, 41] width 37 height 11
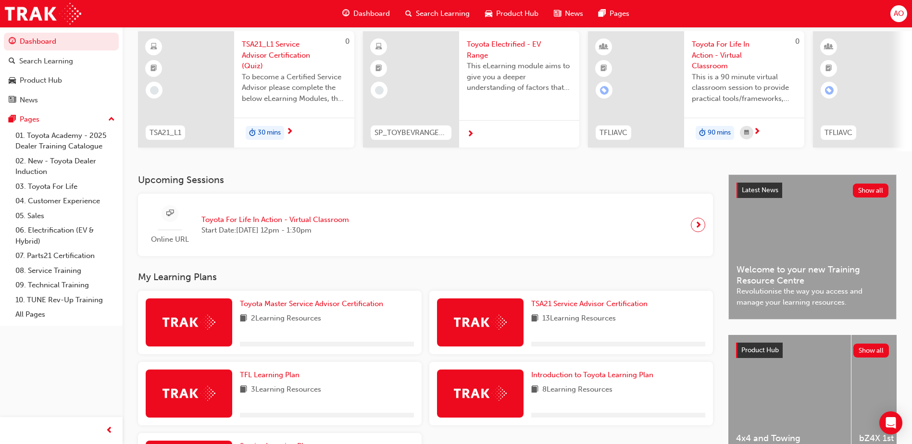
scroll to position [174, 0]
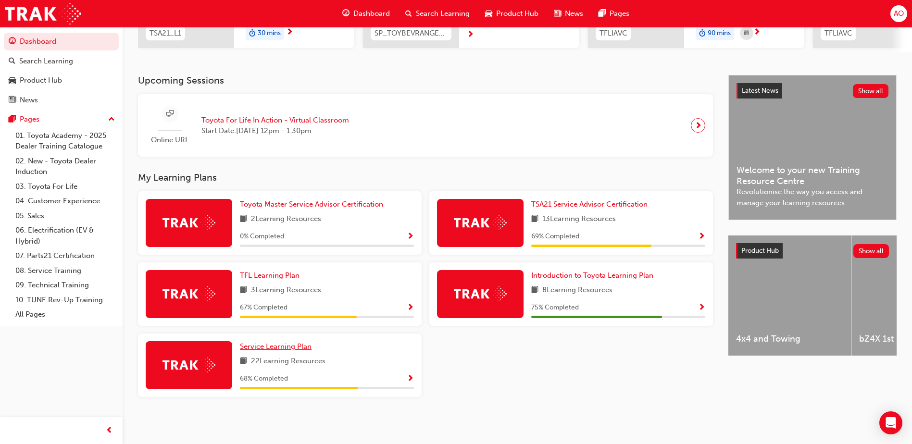
click at [284, 346] on span "Service Learning Plan" at bounding box center [276, 346] width 72 height 9
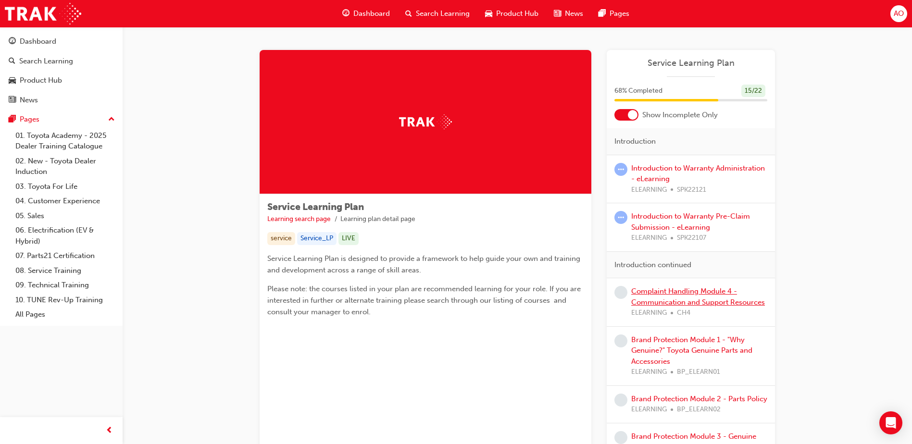
click at [668, 292] on link "Complaint Handling Module 4 - Communication and Support Resources" at bounding box center [698, 297] width 134 height 20
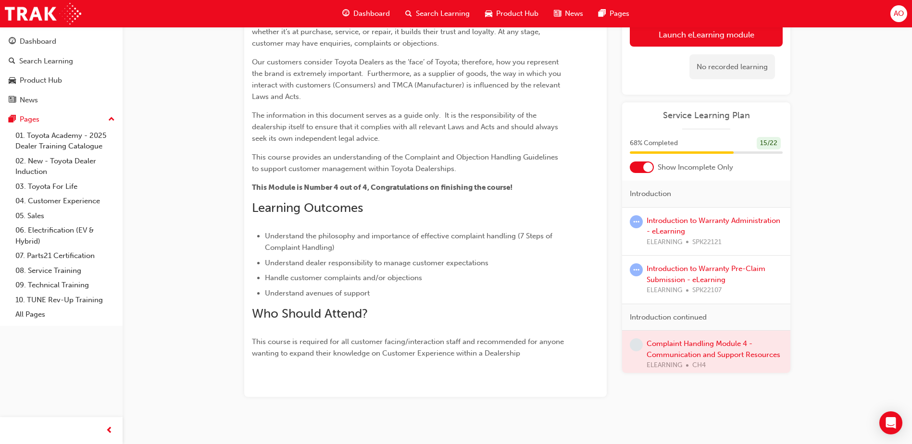
scroll to position [182, 0]
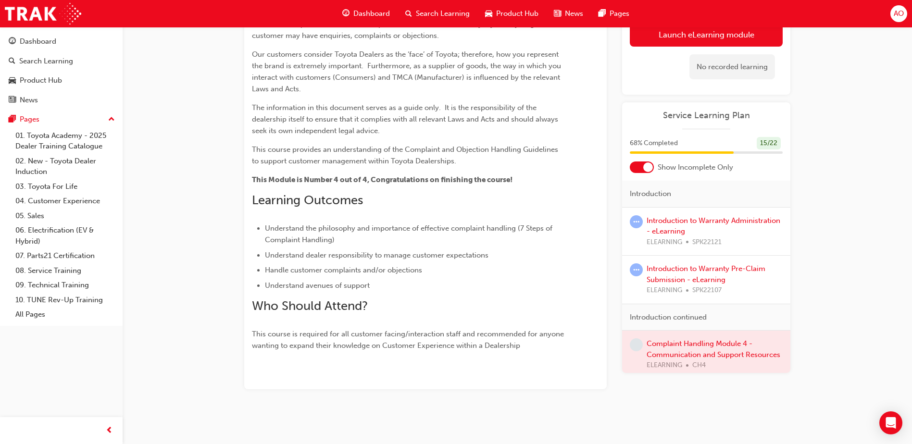
click at [688, 343] on div at bounding box center [706, 355] width 168 height 48
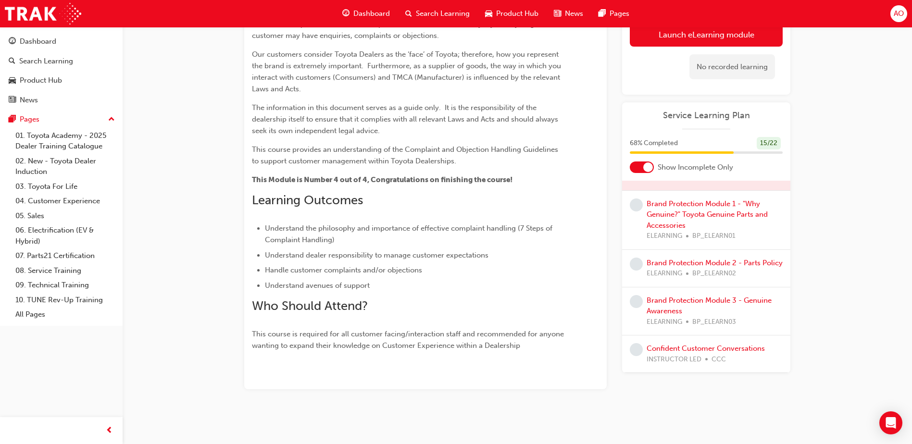
scroll to position [126, 0]
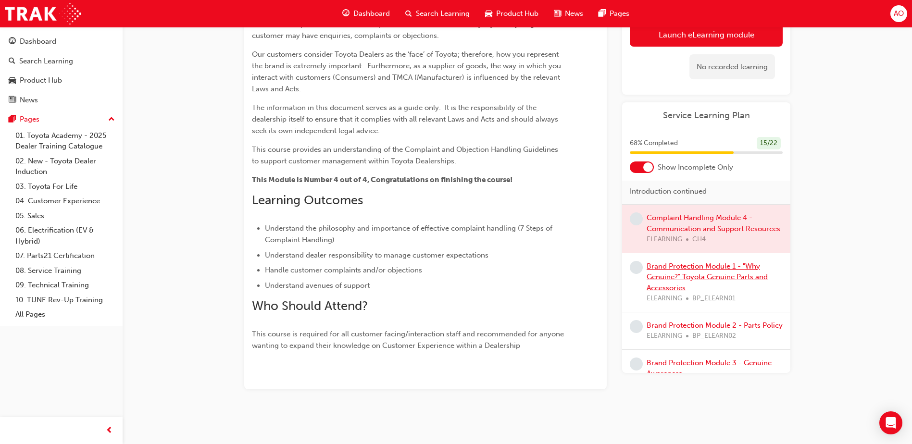
click at [692, 284] on link "Brand Protection Module 1 - "Why Genuine?" Toyota Genuine Parts and Accessories" at bounding box center [707, 277] width 121 height 30
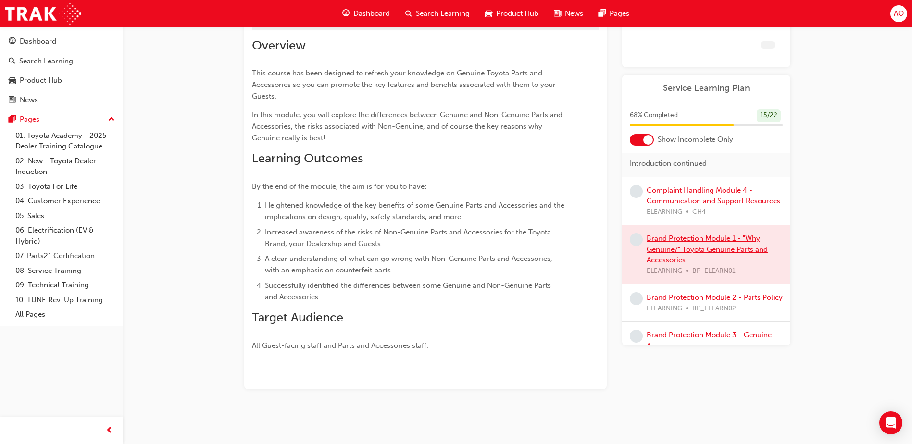
scroll to position [85, 0]
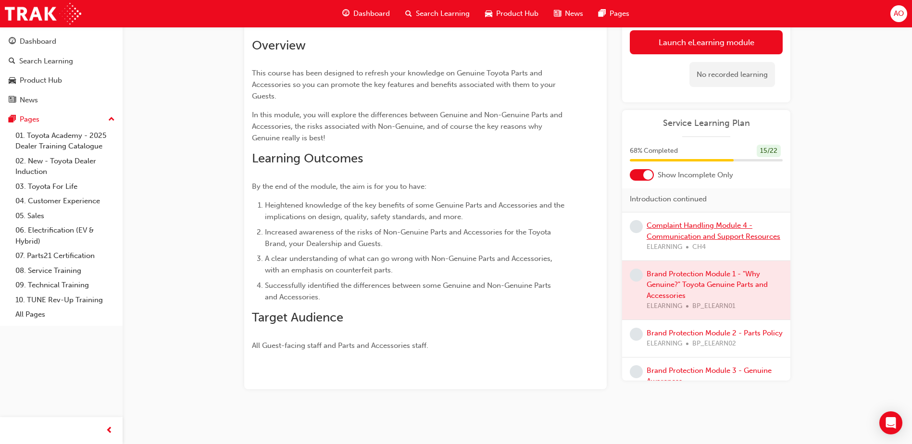
click at [677, 239] on link "Complaint Handling Module 4 - Communication and Support Resources" at bounding box center [714, 231] width 134 height 20
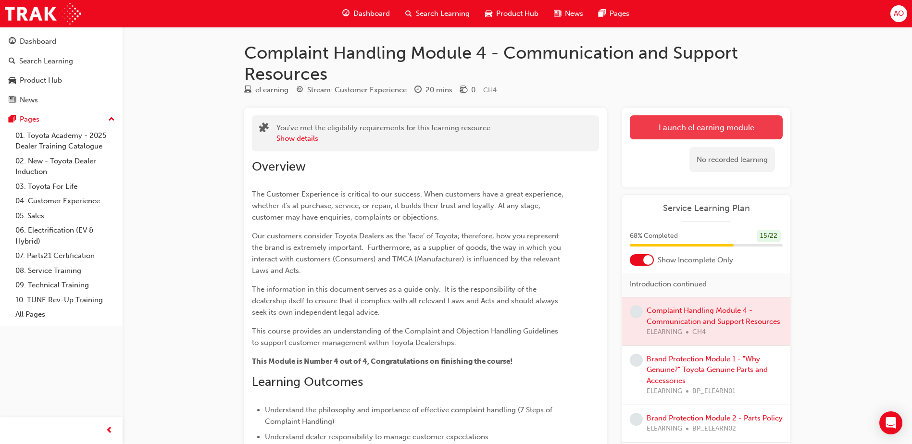
click at [698, 125] on link "Launch eLearning module" at bounding box center [706, 127] width 153 height 24
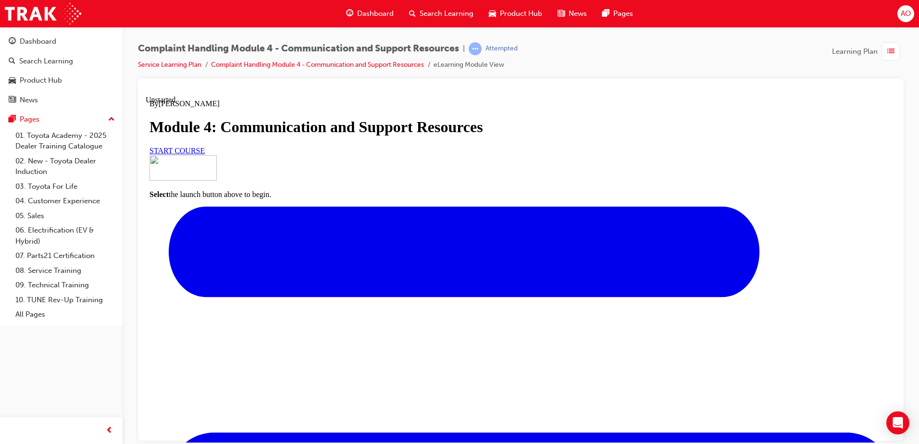
click at [205, 154] on span "START COURSE" at bounding box center [177, 150] width 55 height 8
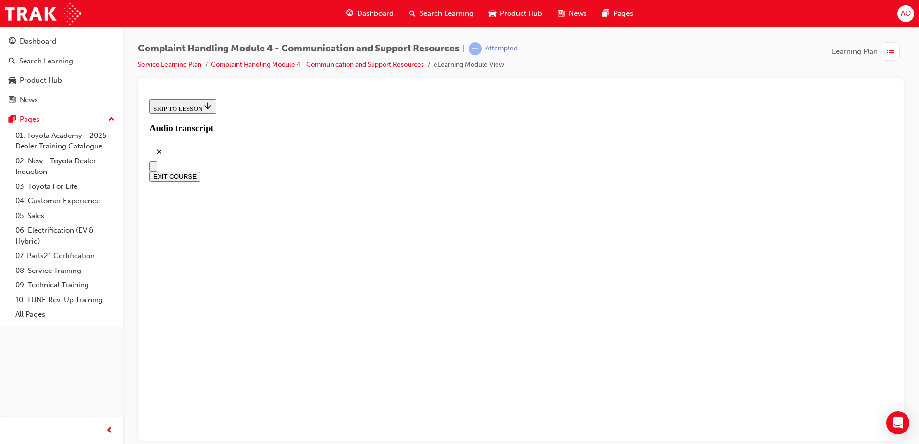
scroll to position [240, 0]
